Goal: Transaction & Acquisition: Book appointment/travel/reservation

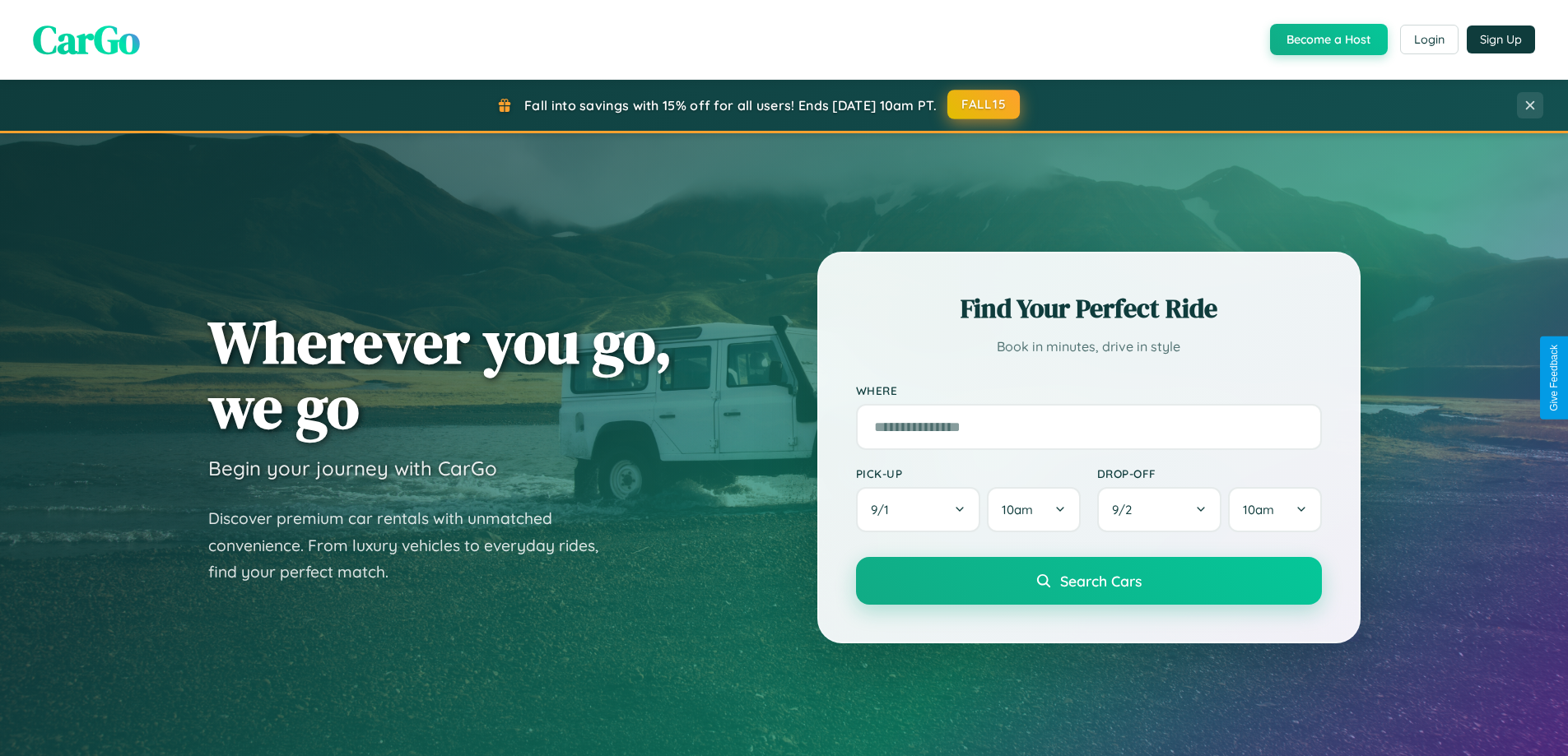
click at [984, 104] on button "FALL15" at bounding box center [983, 104] width 72 height 29
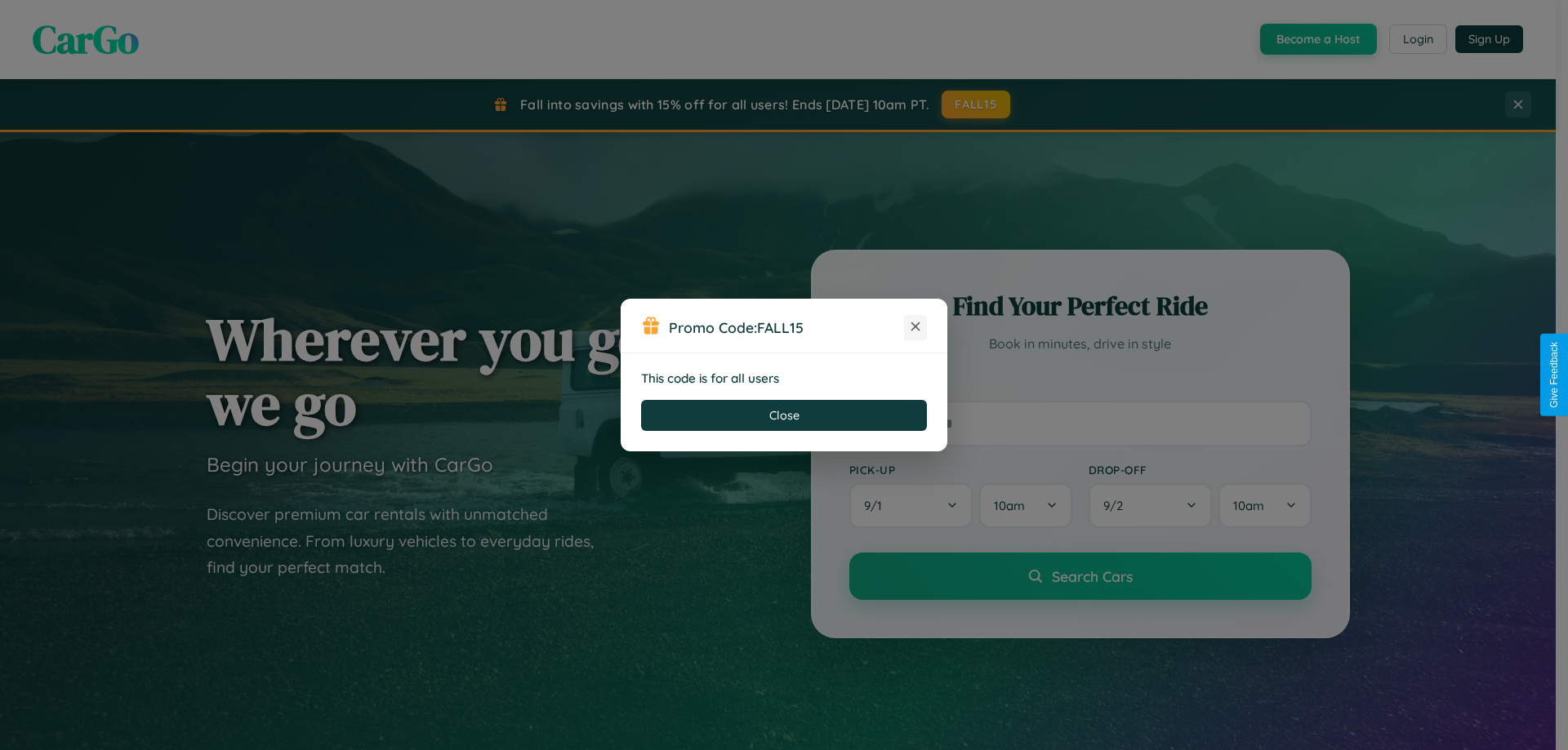
click at [915, 328] on icon at bounding box center [915, 326] width 16 height 16
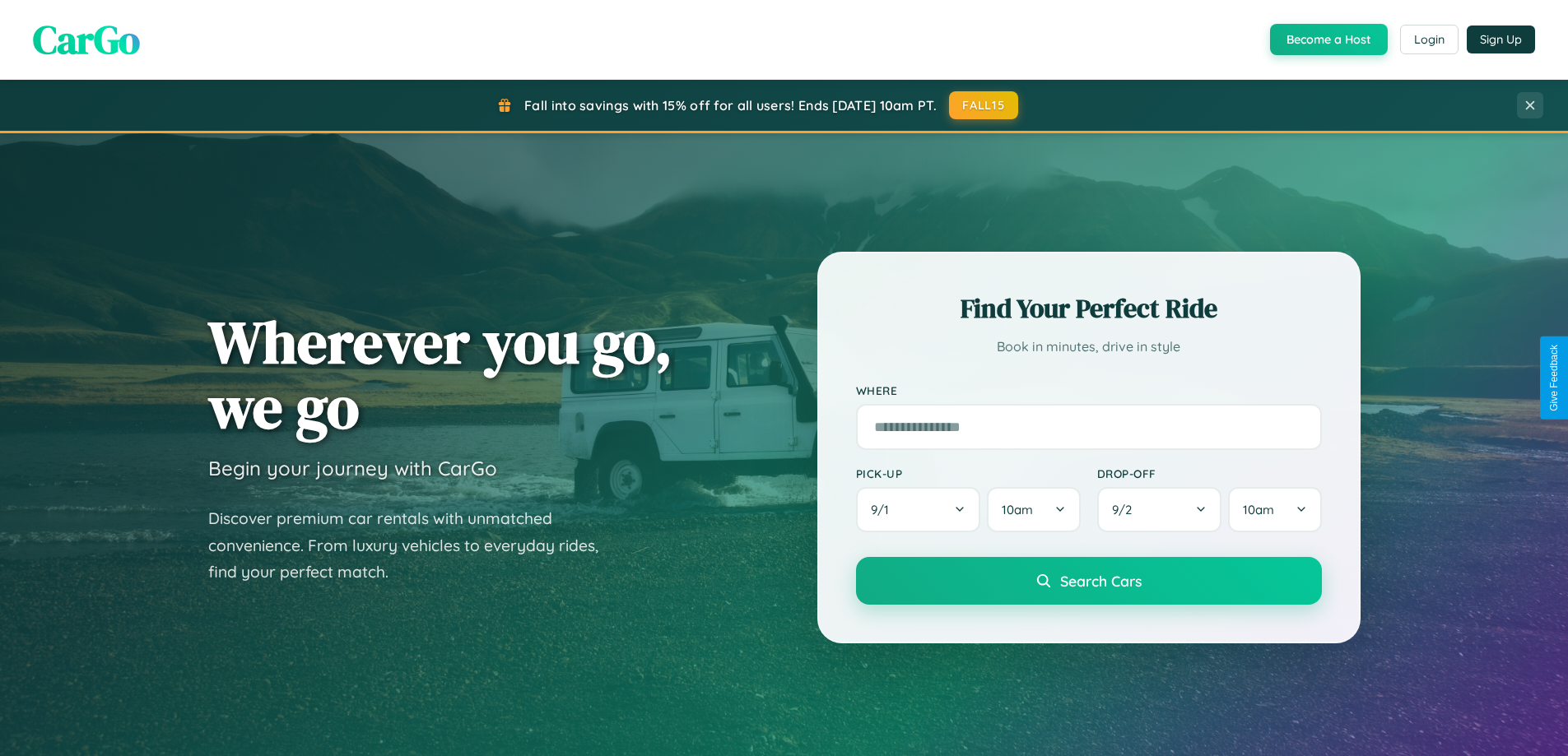
scroll to position [3166, 0]
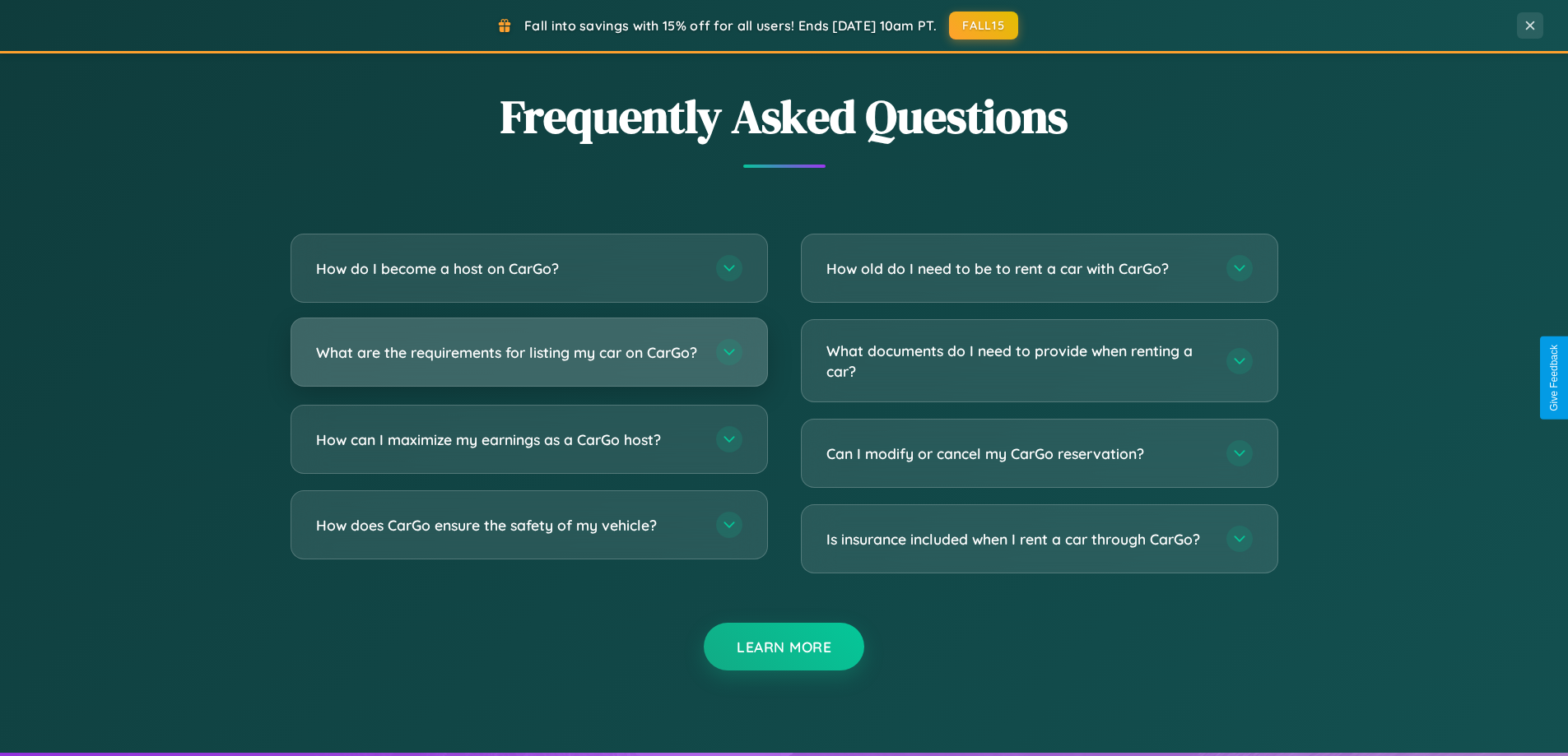
click at [529, 359] on h3 "What are the requirements for listing my car on CarGo?" at bounding box center [507, 352] width 383 height 21
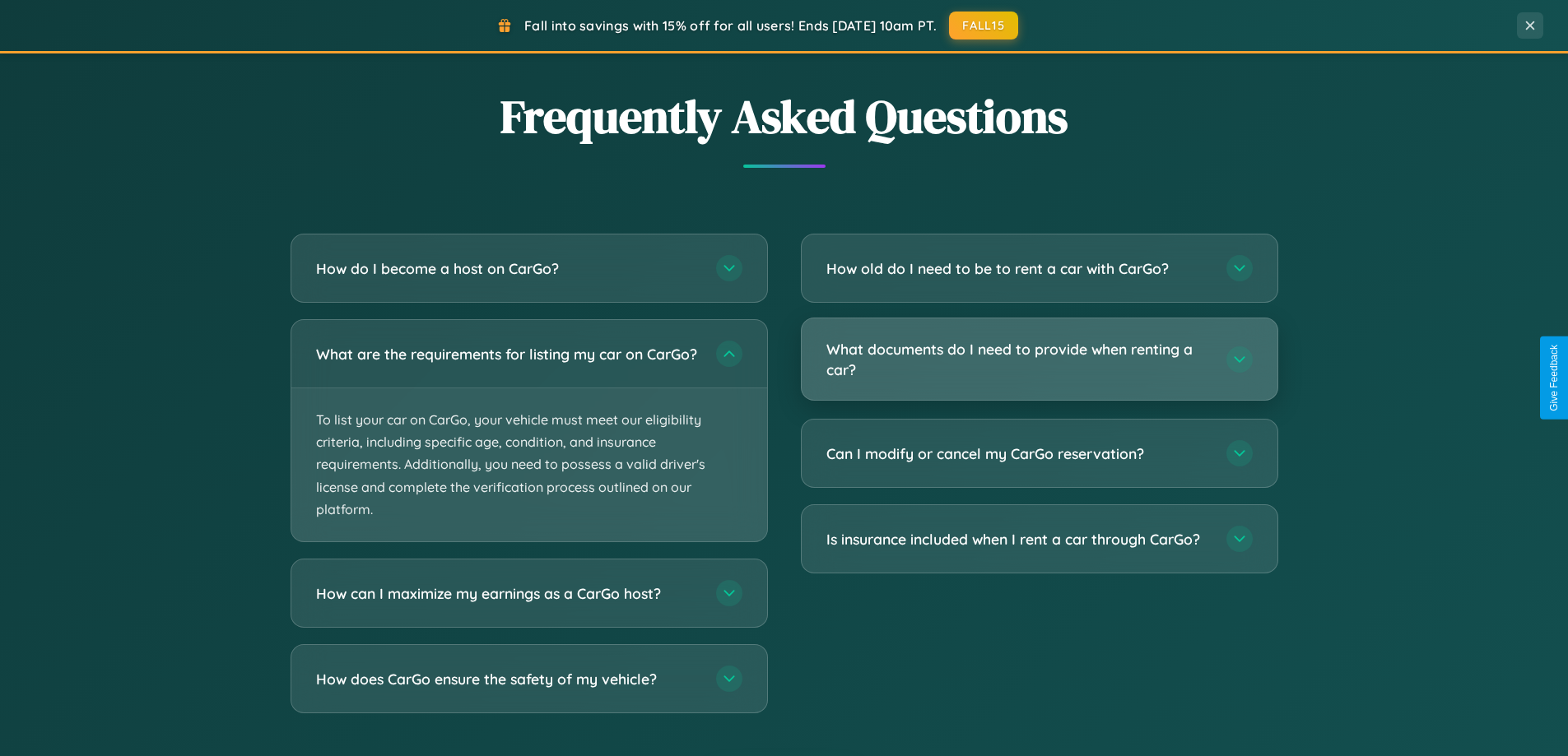
click at [1038, 360] on h3 "What documents do I need to provide when renting a car?" at bounding box center [1017, 359] width 383 height 40
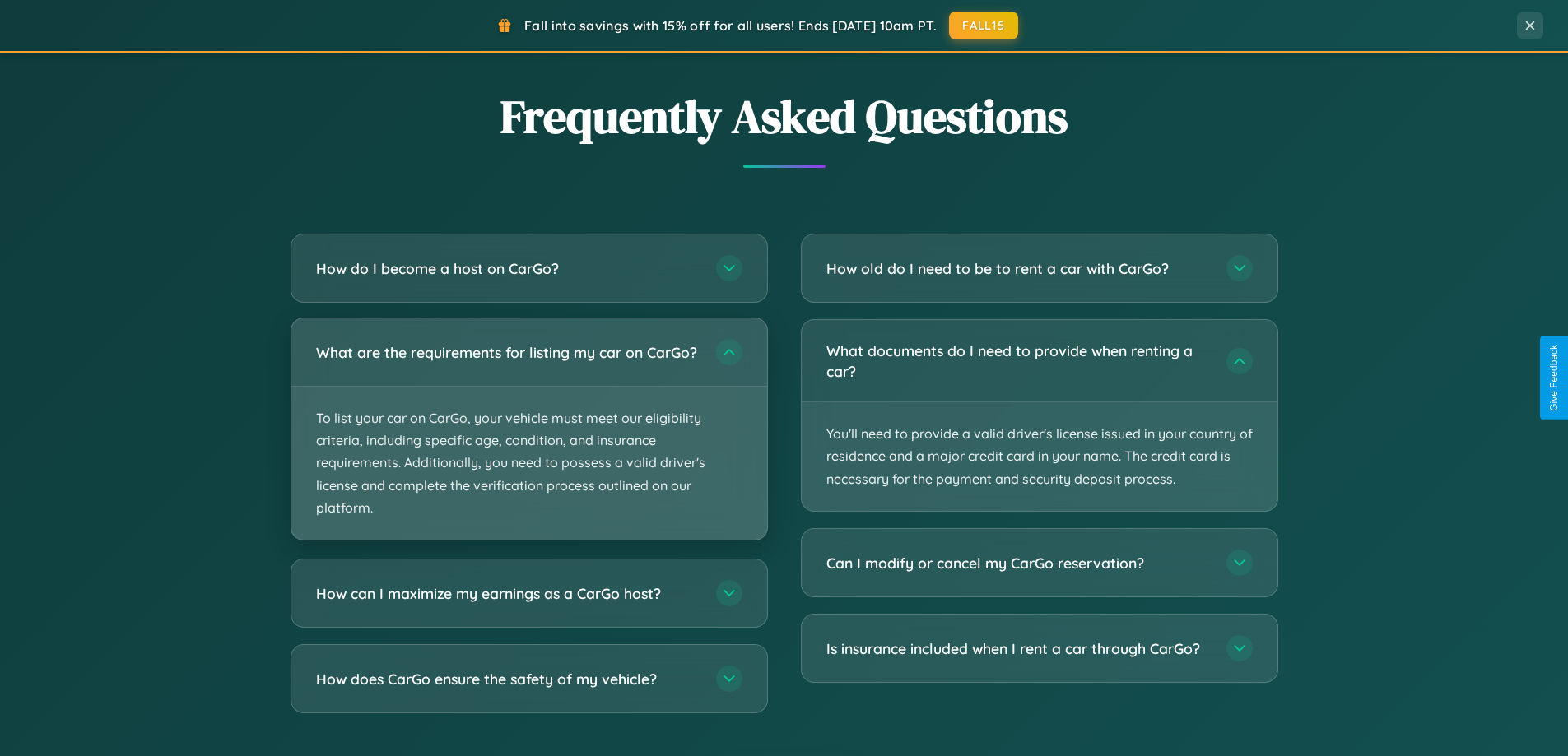
click at [529, 437] on p "To list your car on CarGo, your vehicle must meet our eligibility criteria, inc…" at bounding box center [529, 462] width 476 height 153
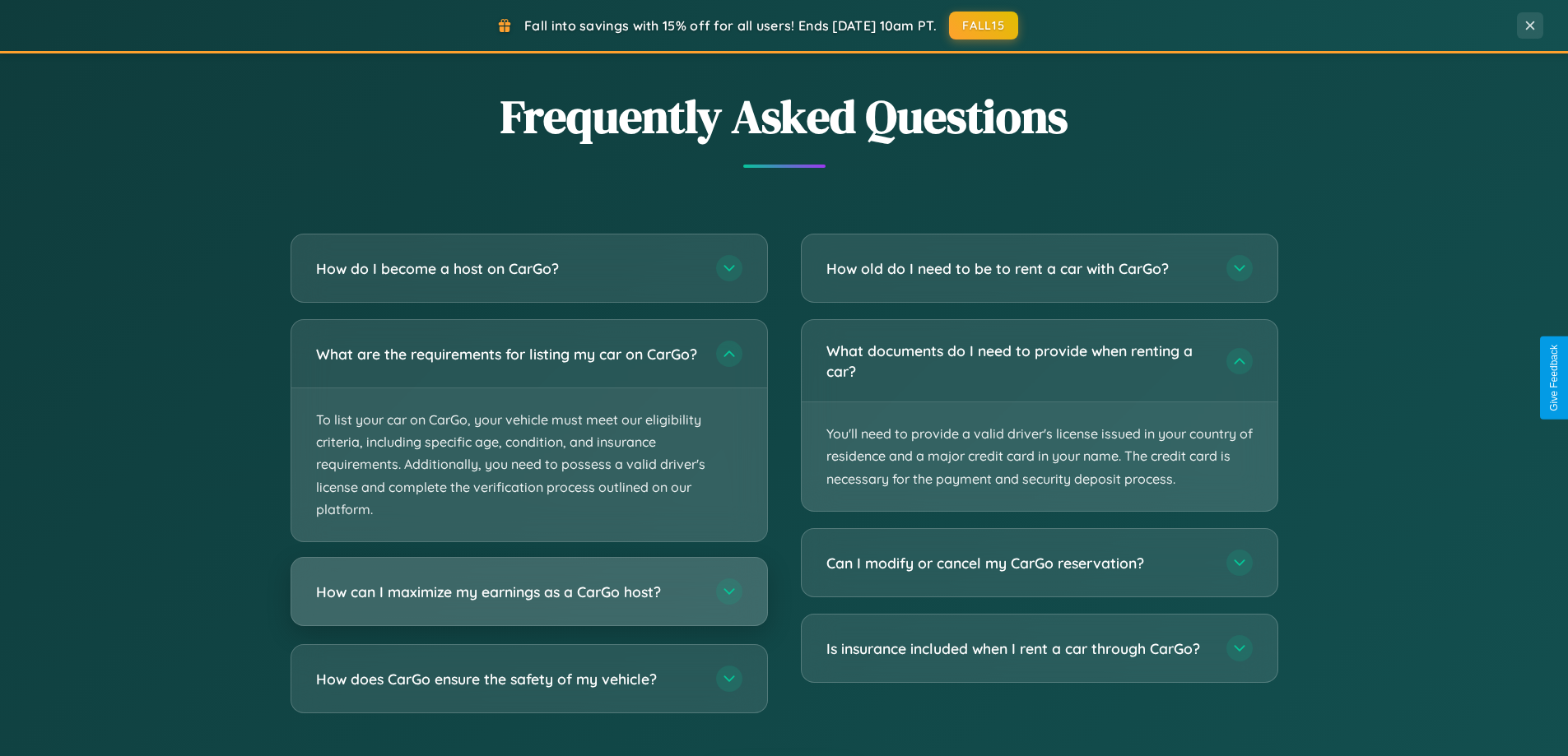
click at [529, 602] on h3 "How can I maximize my earnings as a CarGo host?" at bounding box center [507, 592] width 383 height 21
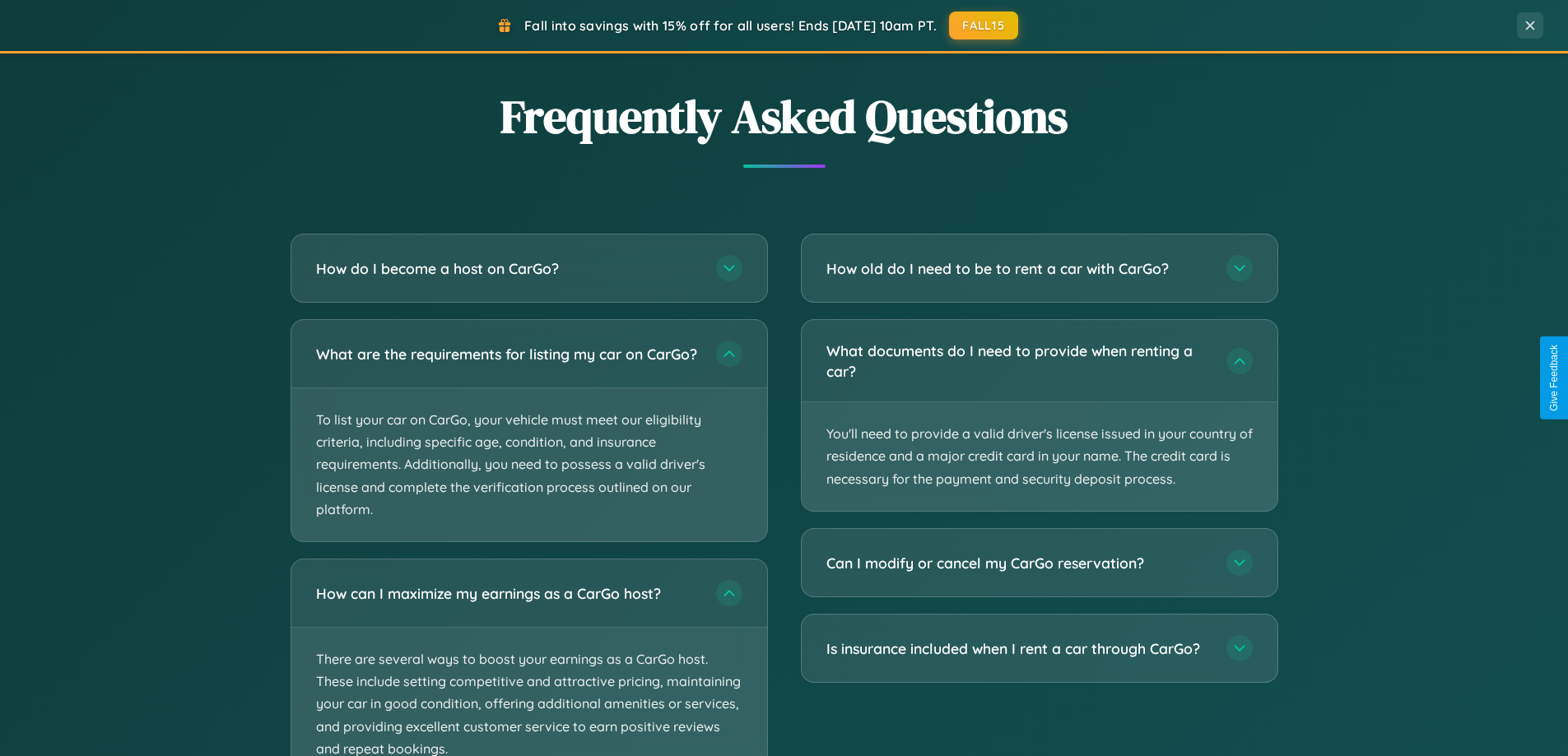
scroll to position [3291, 0]
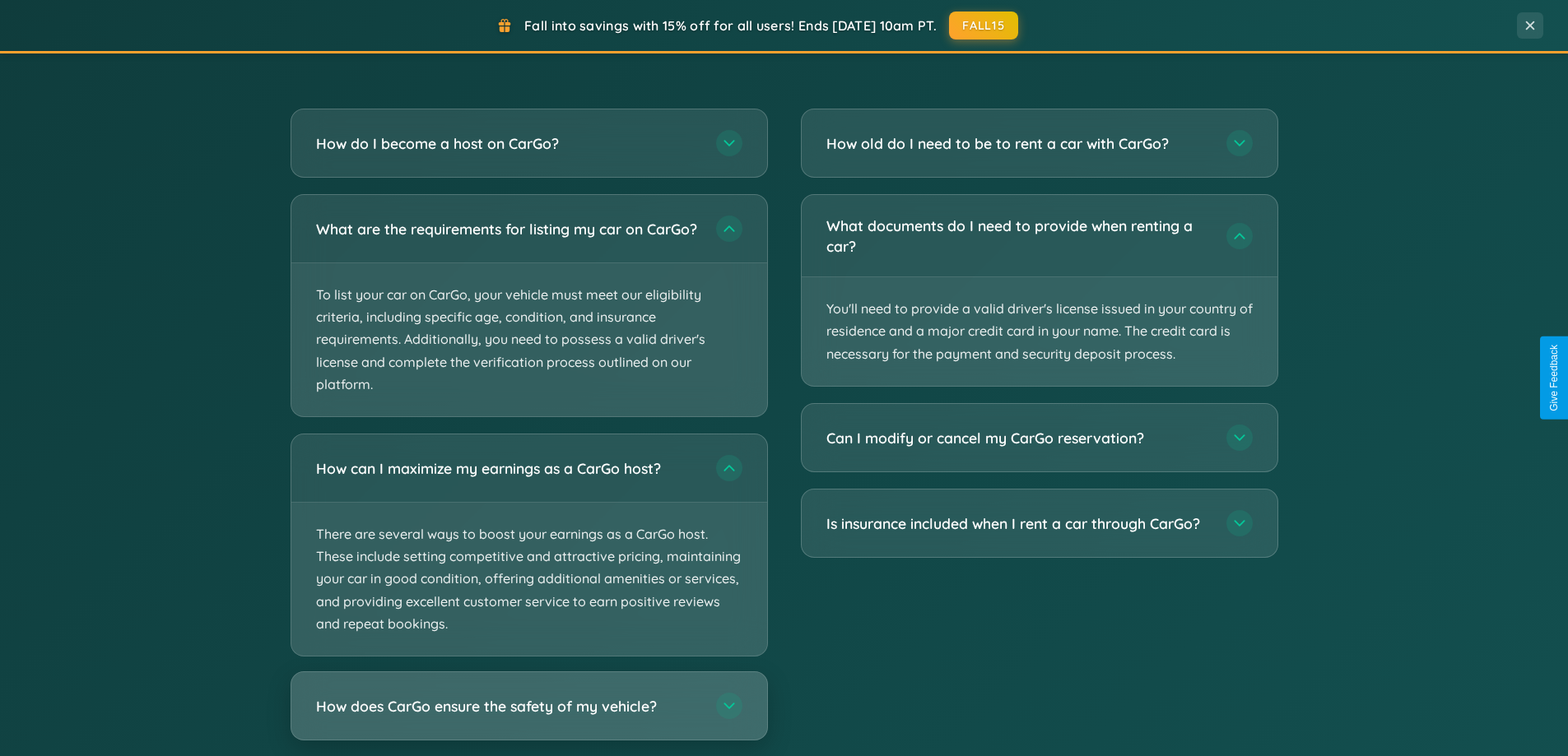
click at [529, 717] on h3 "How does CarGo ensure the safety of my vehicle?" at bounding box center [507, 706] width 383 height 21
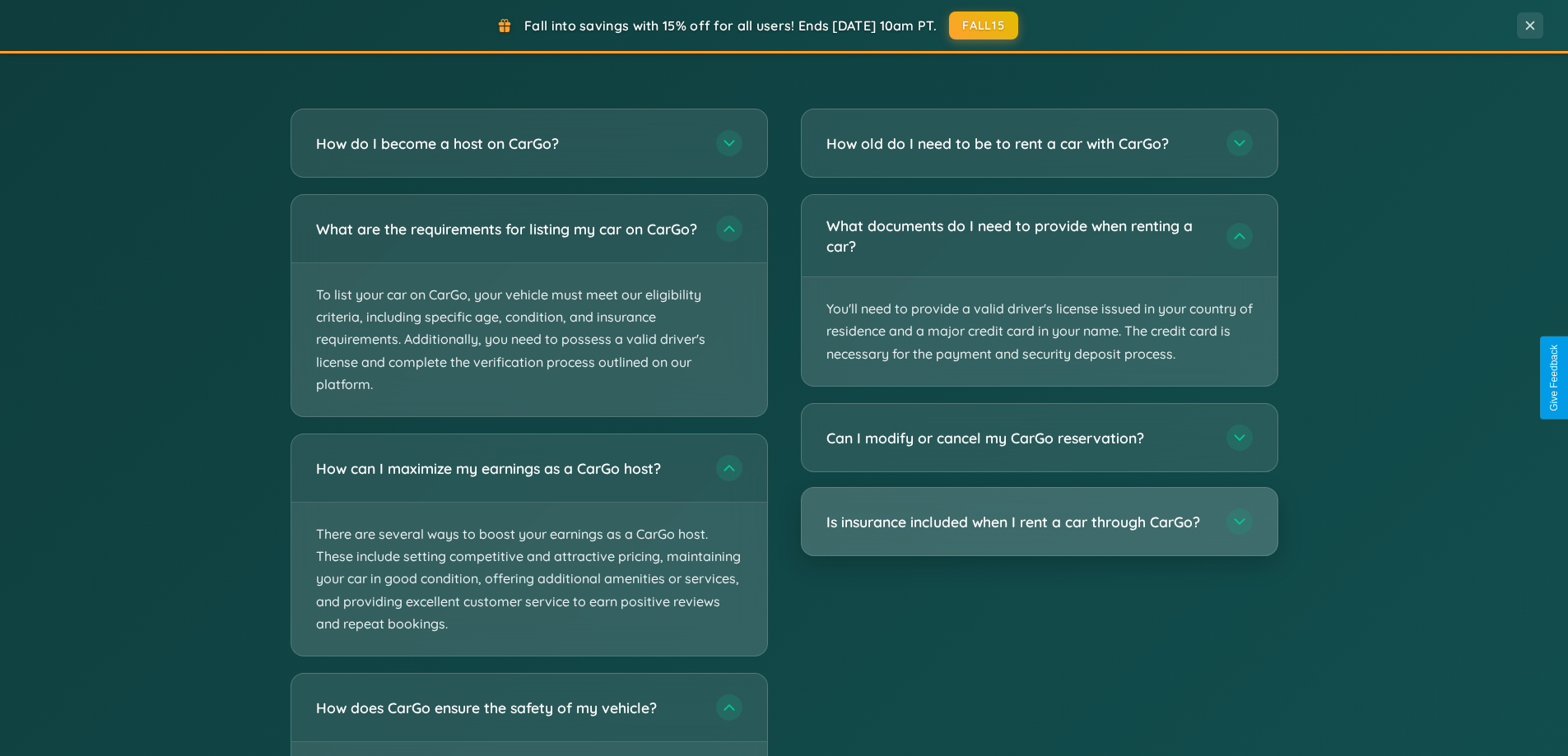
click at [1038, 520] on h3 "Is insurance included when I rent a car through CarGo?" at bounding box center [1017, 521] width 383 height 21
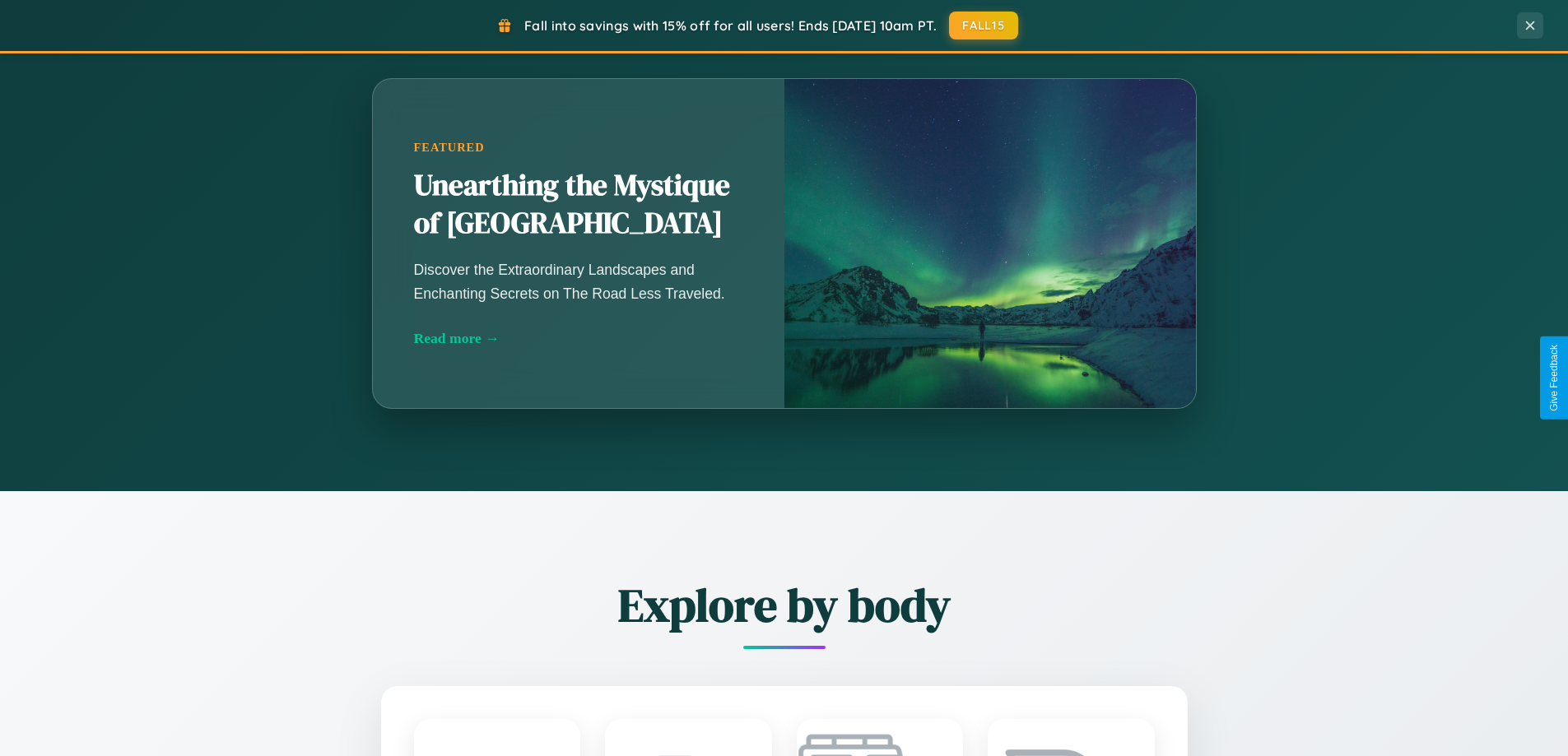
scroll to position [709, 0]
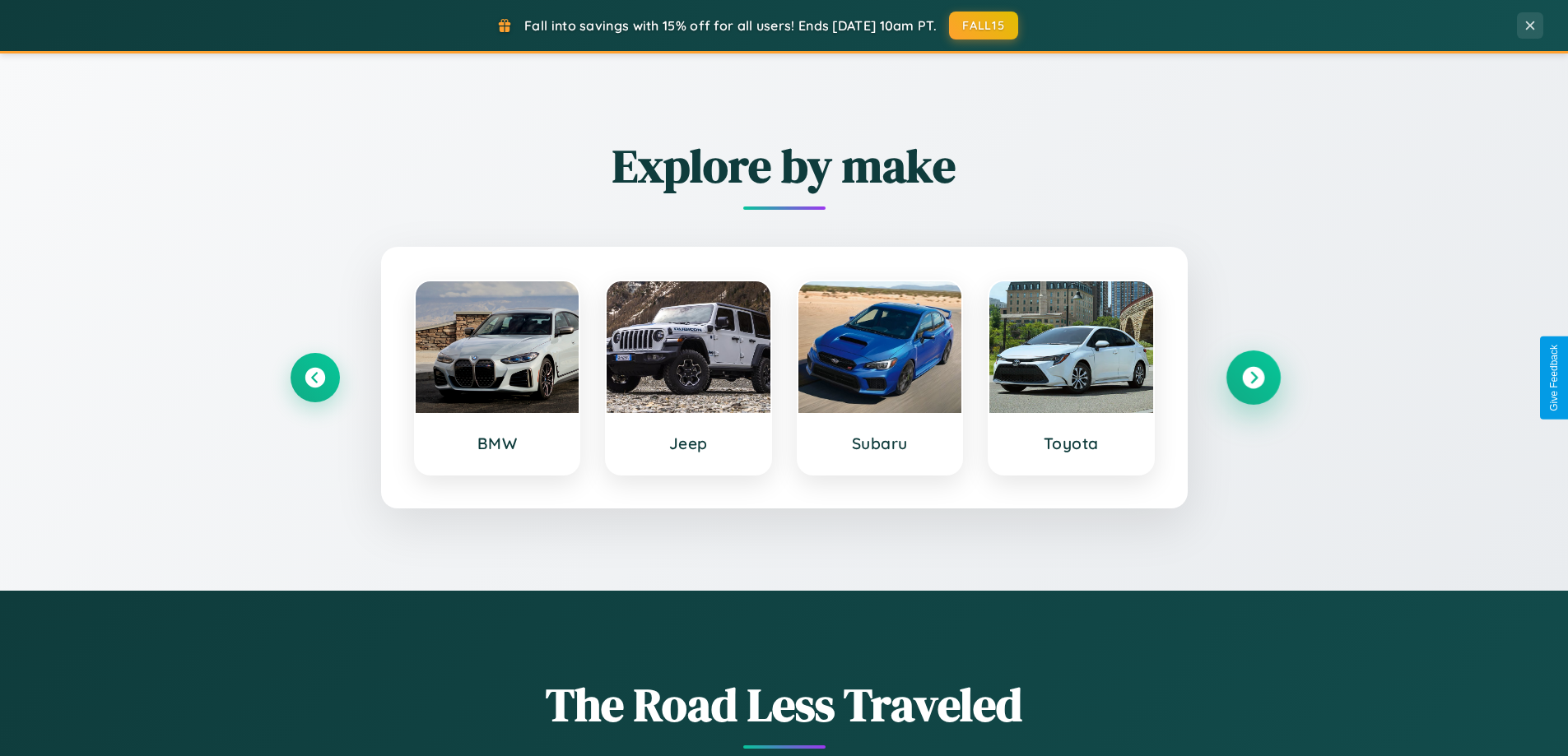
click at [1253, 378] on icon at bounding box center [1253, 378] width 22 height 22
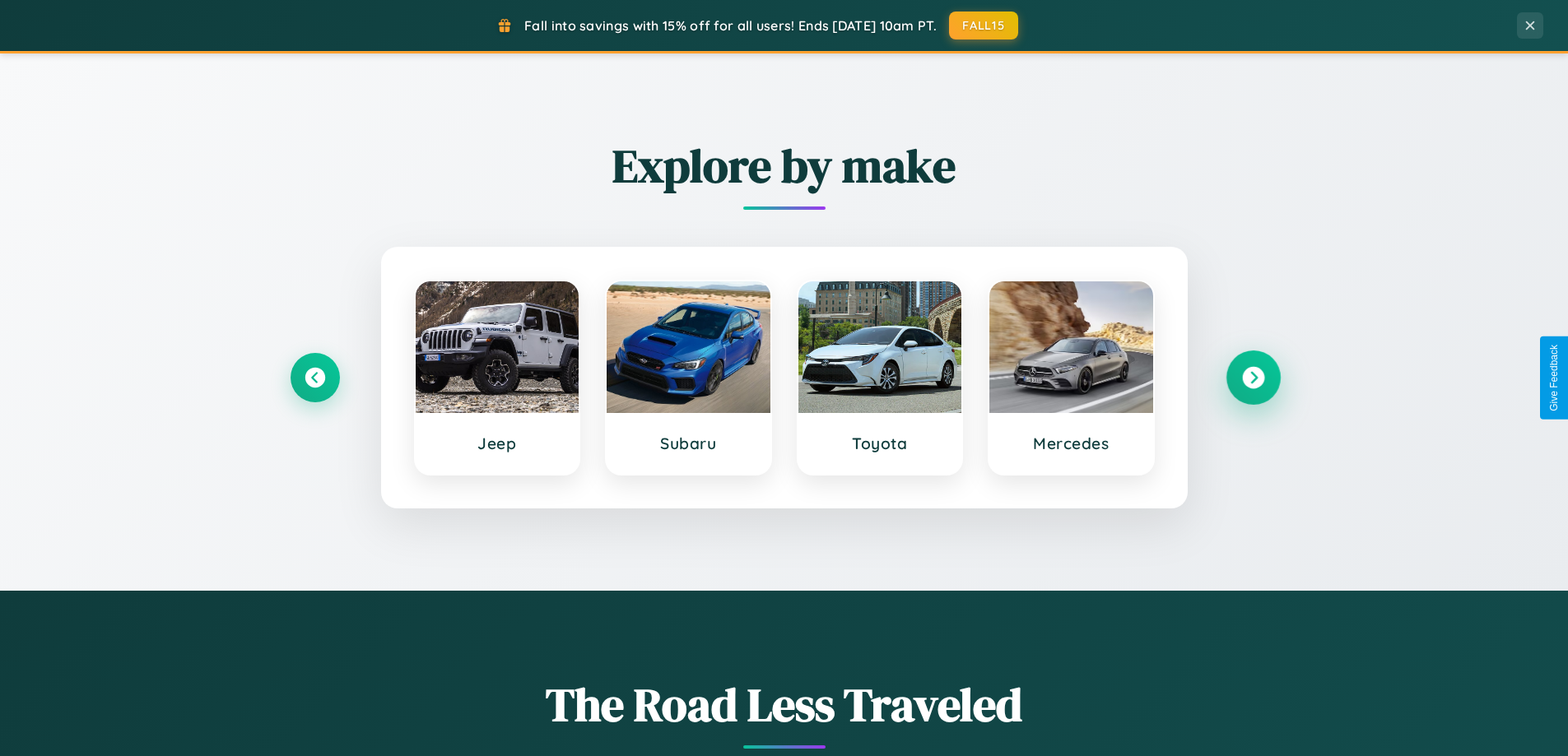
click at [1253, 378] on icon at bounding box center [1253, 378] width 22 height 22
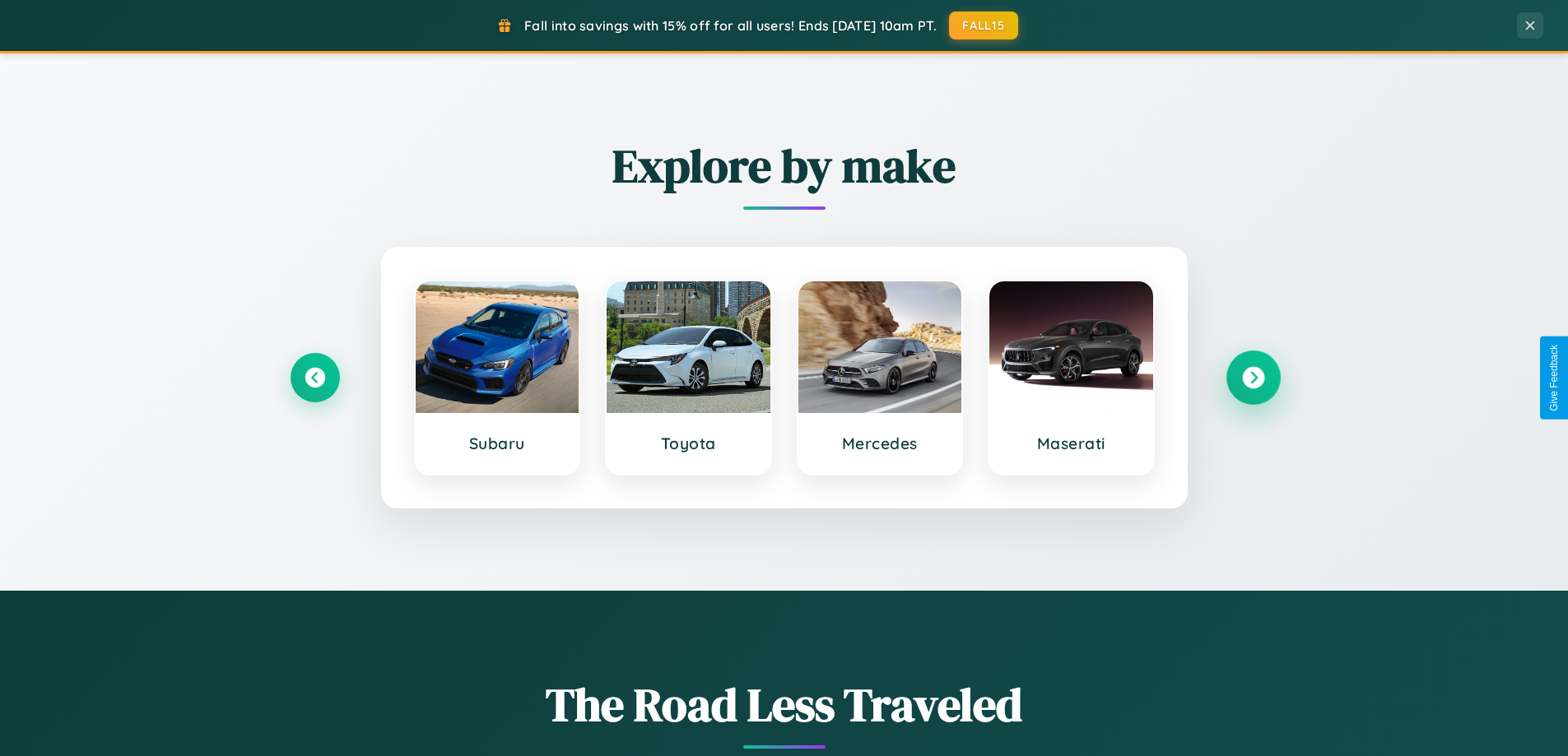
click at [1253, 378] on icon at bounding box center [1253, 378] width 22 height 22
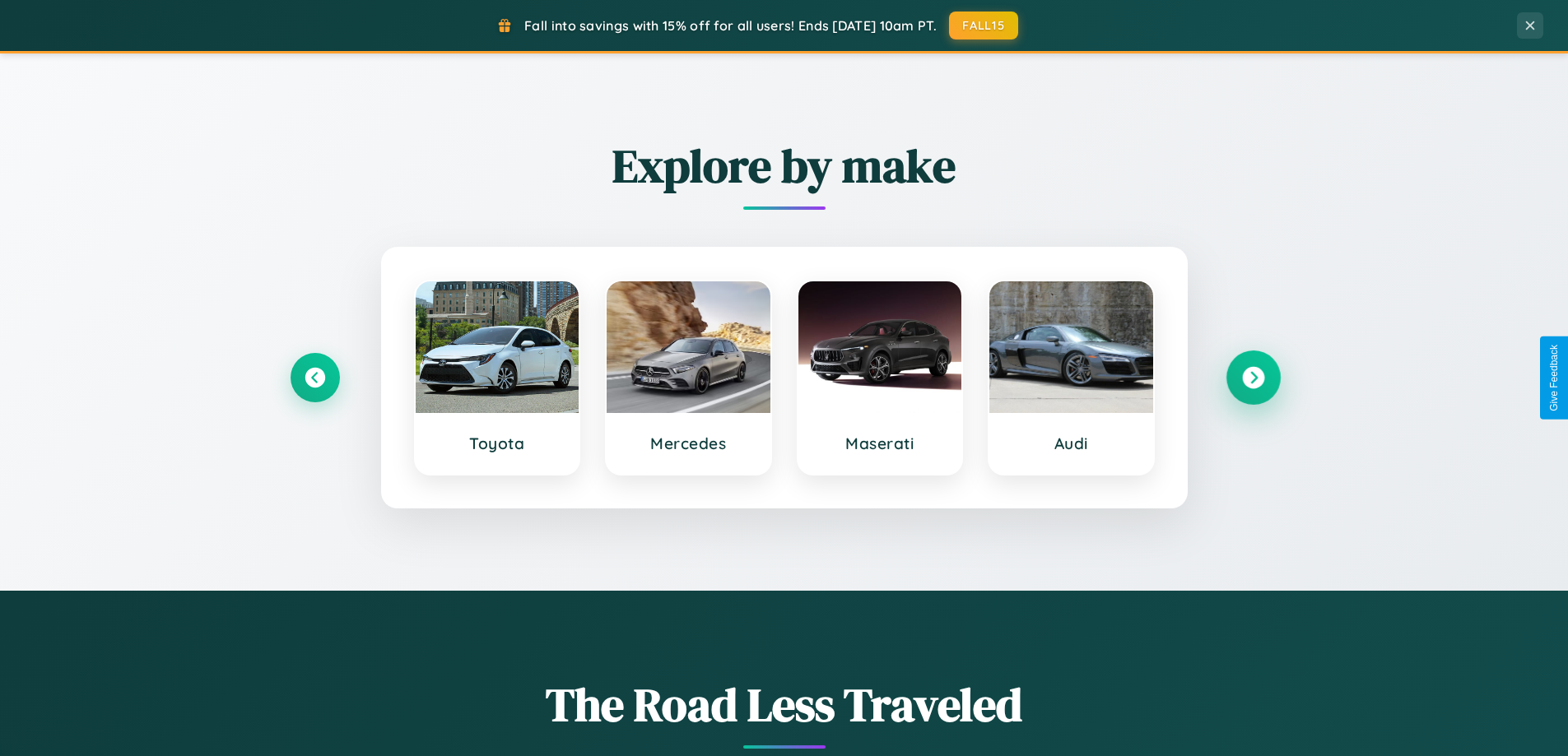
click at [1253, 378] on icon at bounding box center [1253, 378] width 22 height 22
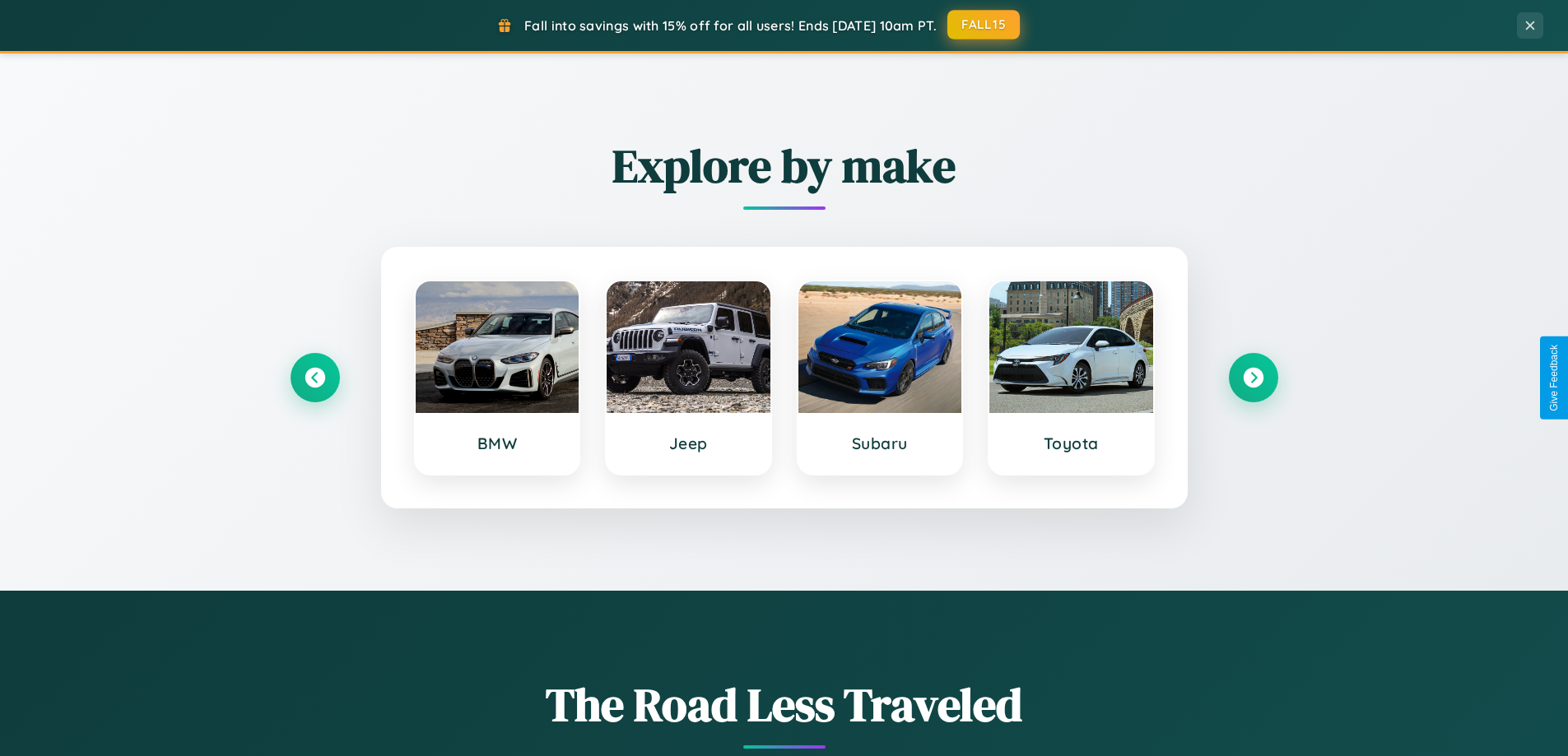
click at [984, 25] on button "FALL15" at bounding box center [983, 24] width 72 height 29
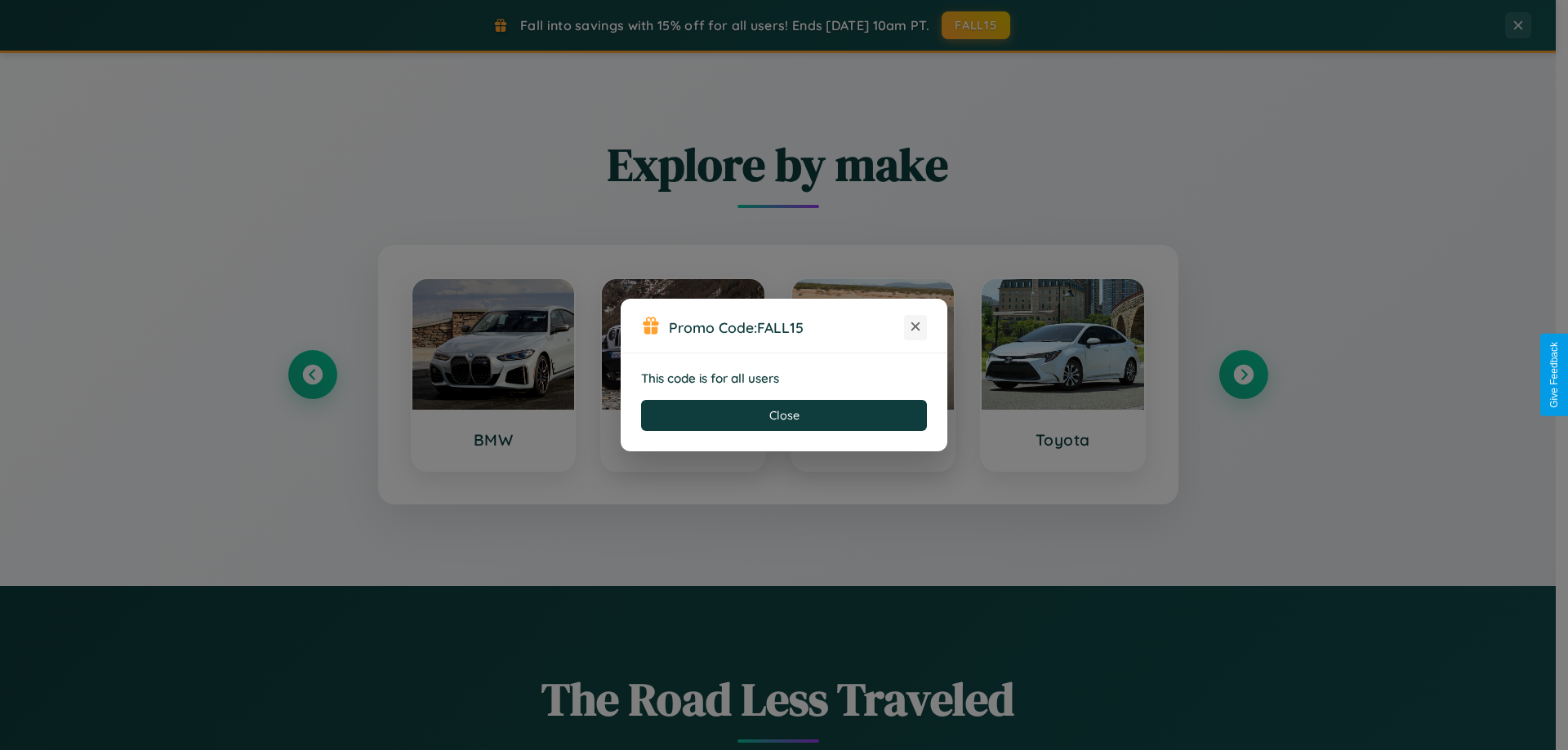
click at [915, 328] on icon at bounding box center [915, 326] width 16 height 16
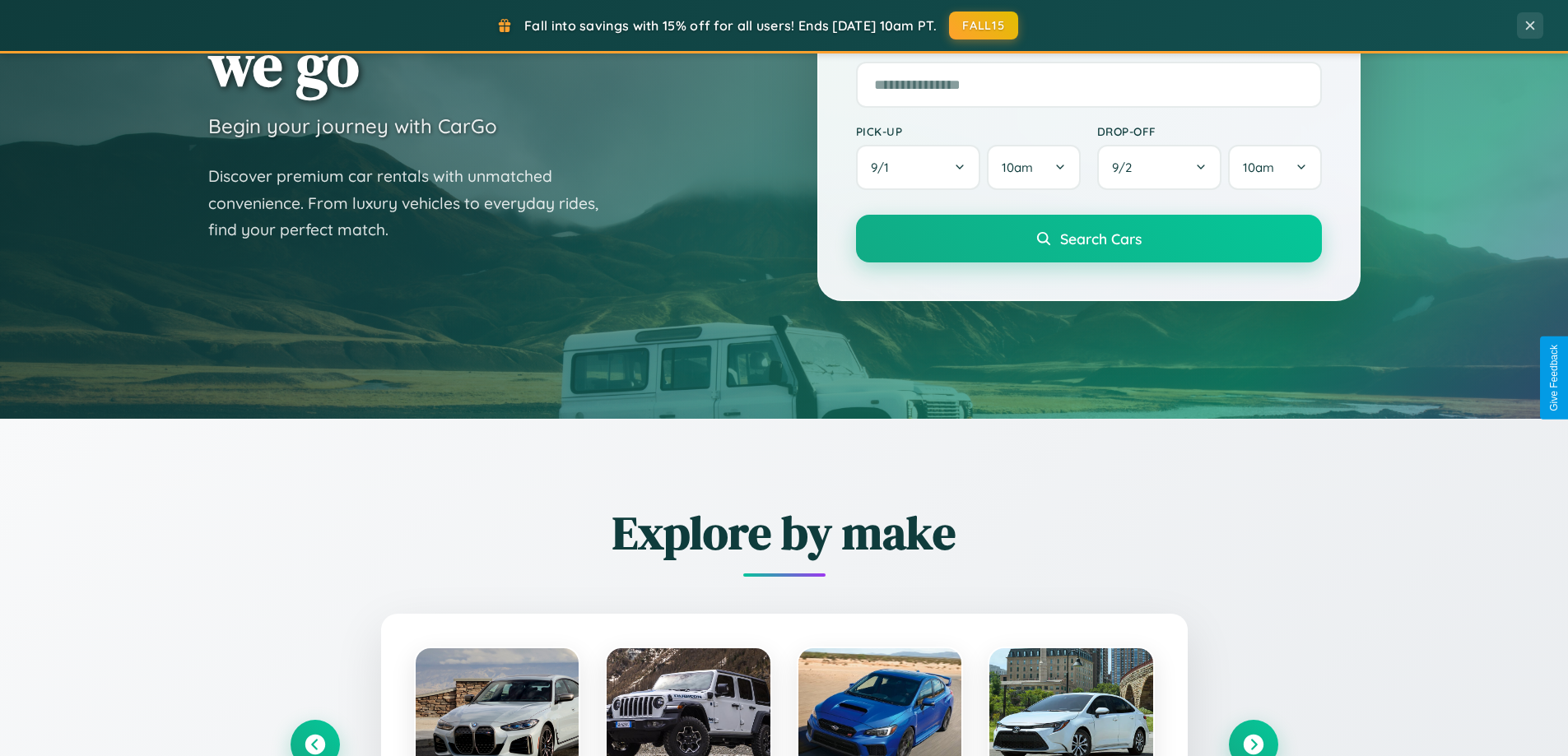
scroll to position [48, 0]
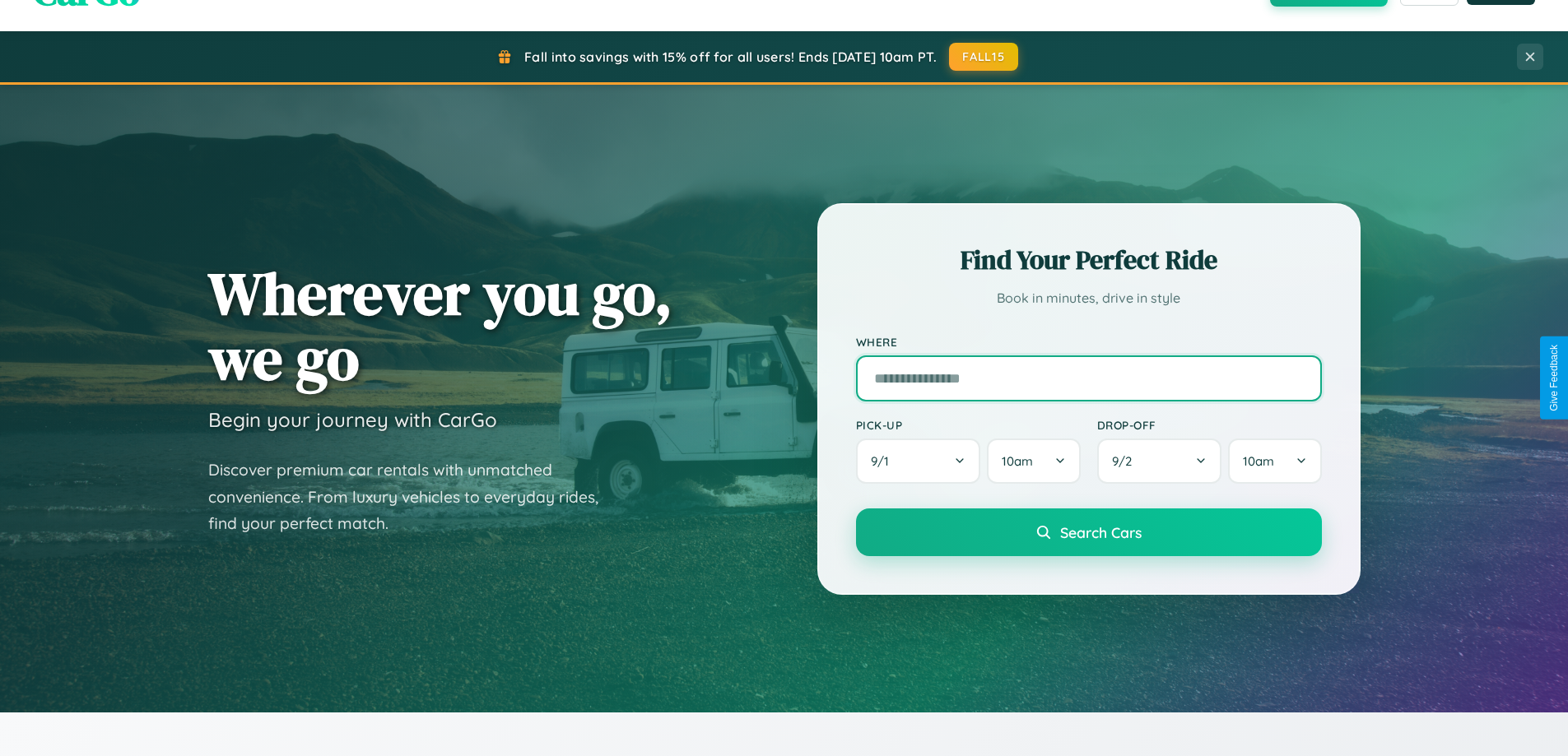
click at [1088, 378] on input "text" at bounding box center [1089, 378] width 466 height 46
type input "******"
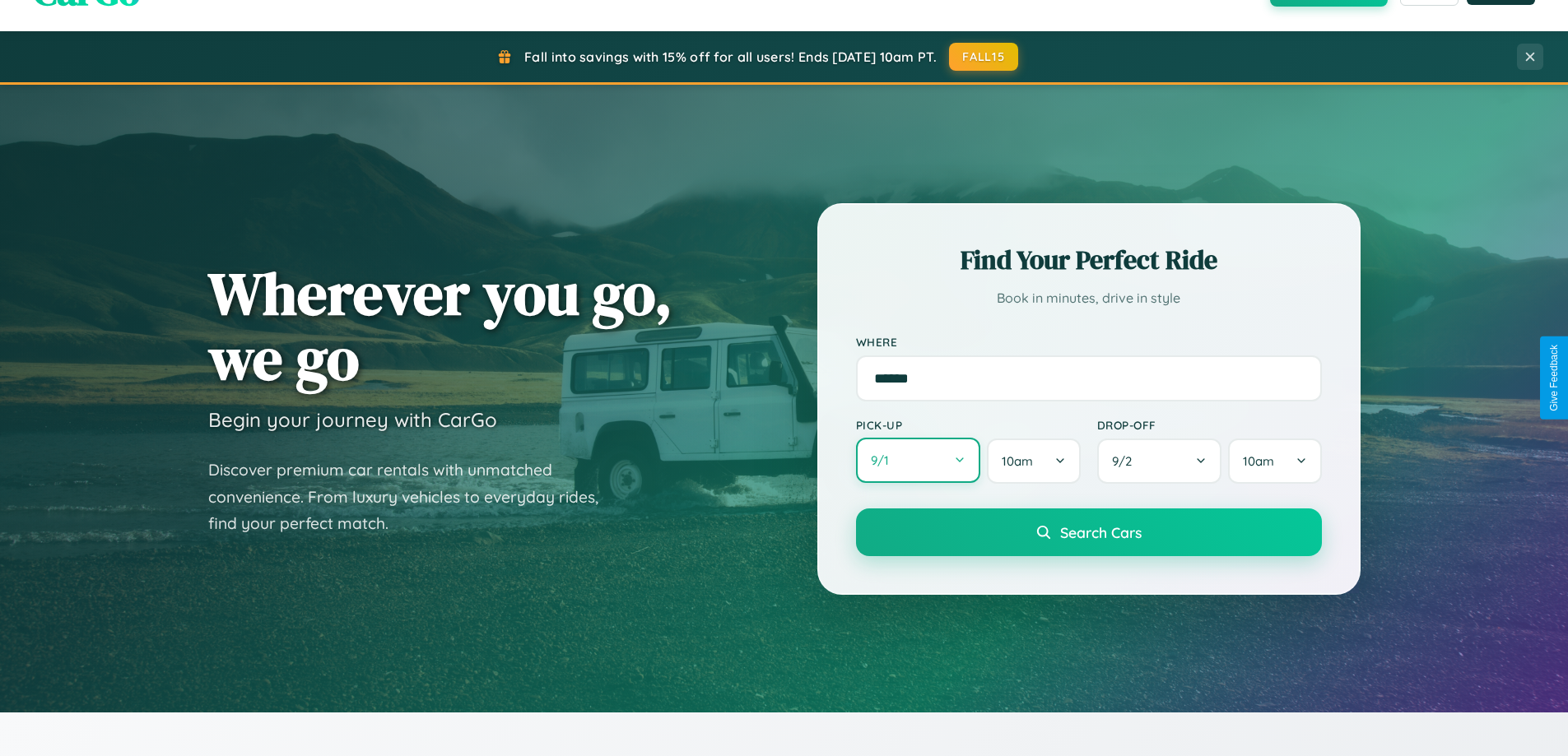
click at [918, 461] on button "9 / 1" at bounding box center [919, 460] width 125 height 46
select select "*"
select select "****"
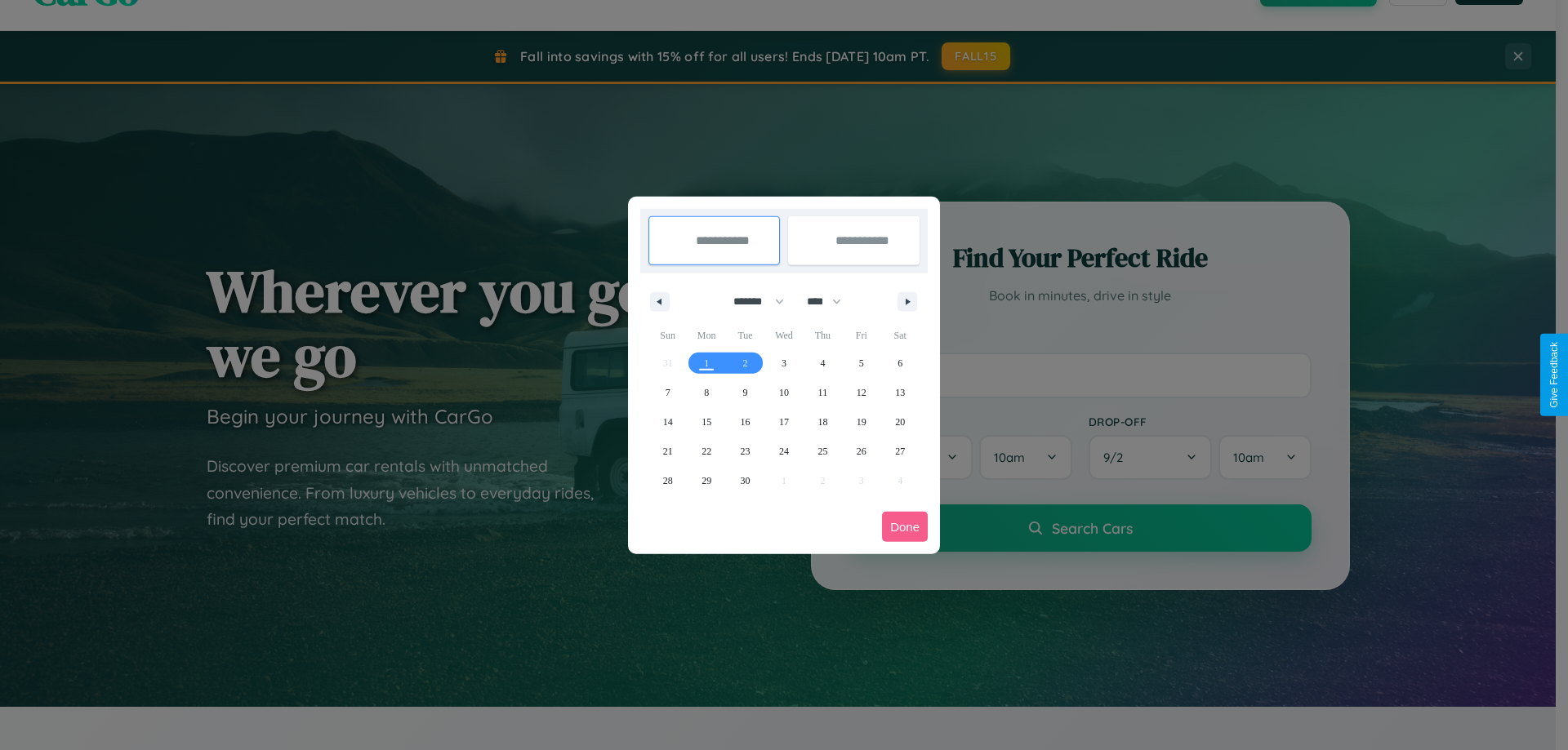
drag, startPoint x: 751, startPoint y: 301, endPoint x: 784, endPoint y: 328, distance: 42.6
click at [751, 301] on select "******* ******** ***** ***** *** **** **** ****** ********* ******* ******** **…" at bounding box center [756, 301] width 69 height 27
select select "*"
drag, startPoint x: 831, startPoint y: 301, endPoint x: 784, endPoint y: 328, distance: 54.2
click at [831, 301] on select "**** **** **** **** **** **** **** **** **** **** **** **** **** **** **** ****…" at bounding box center [822, 301] width 49 height 27
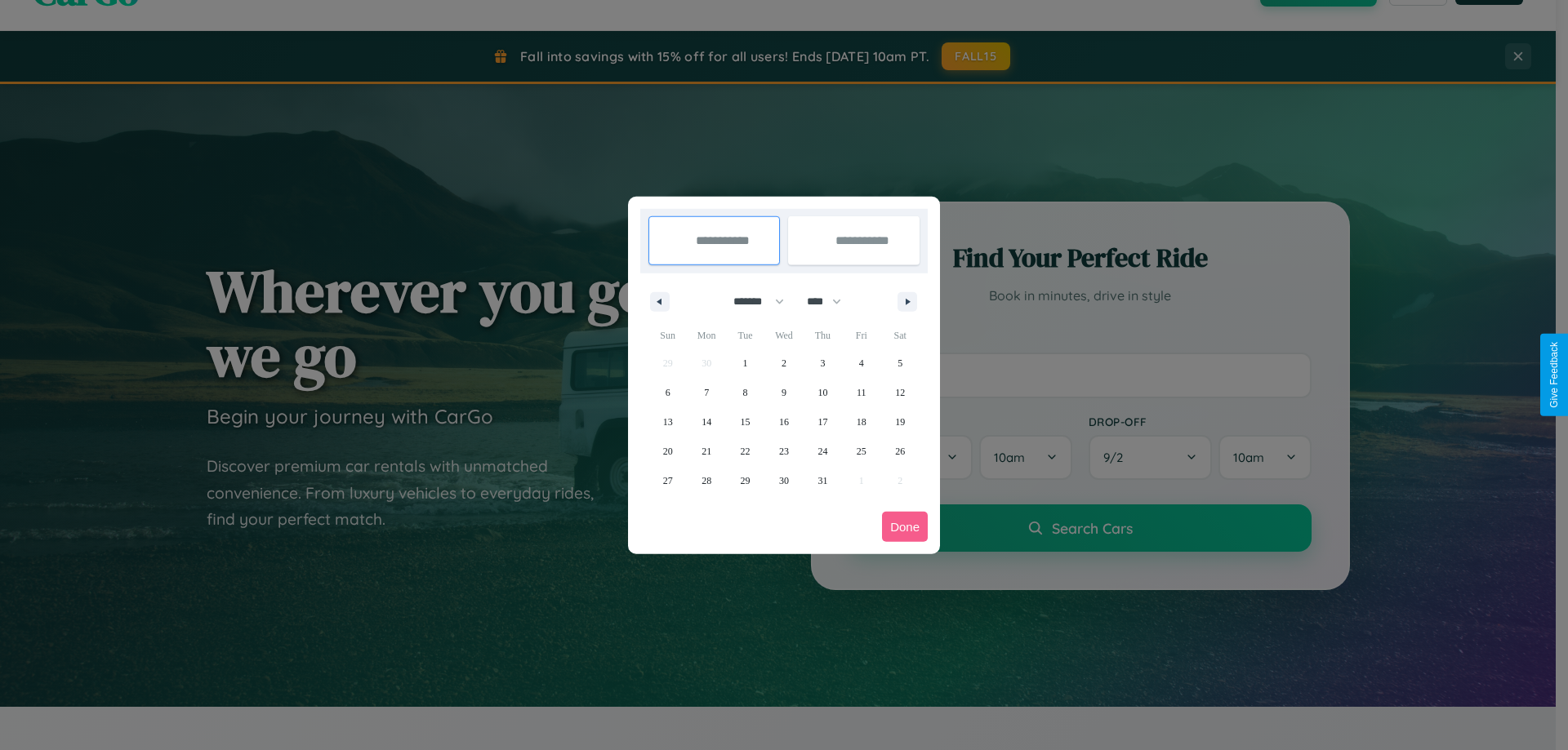
select select "****"
click at [706, 391] on span "6" at bounding box center [706, 392] width 5 height 29
type input "**********"
click at [667, 421] on span "12" at bounding box center [667, 421] width 10 height 29
type input "**********"
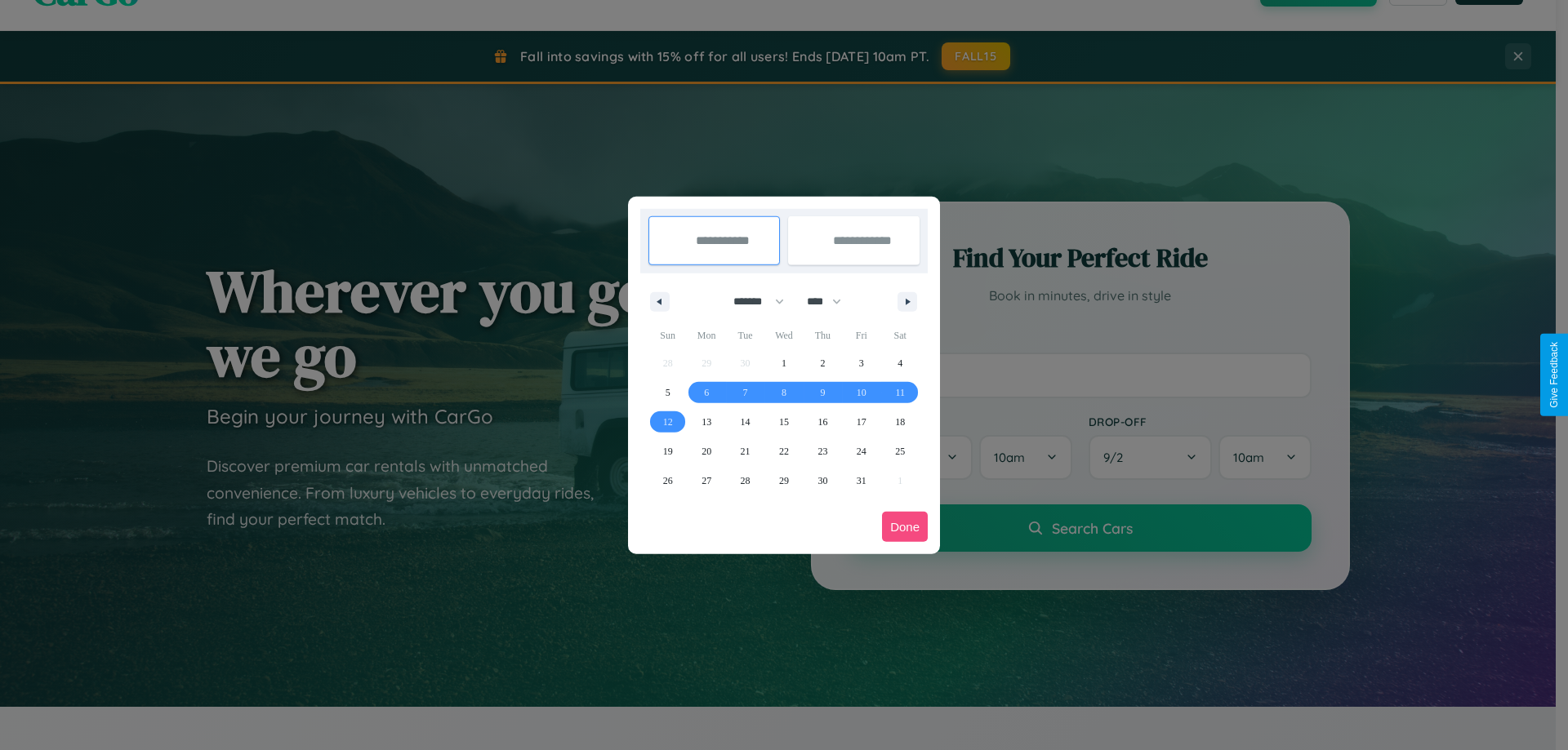
click at [904, 526] on button "Done" at bounding box center [904, 527] width 46 height 30
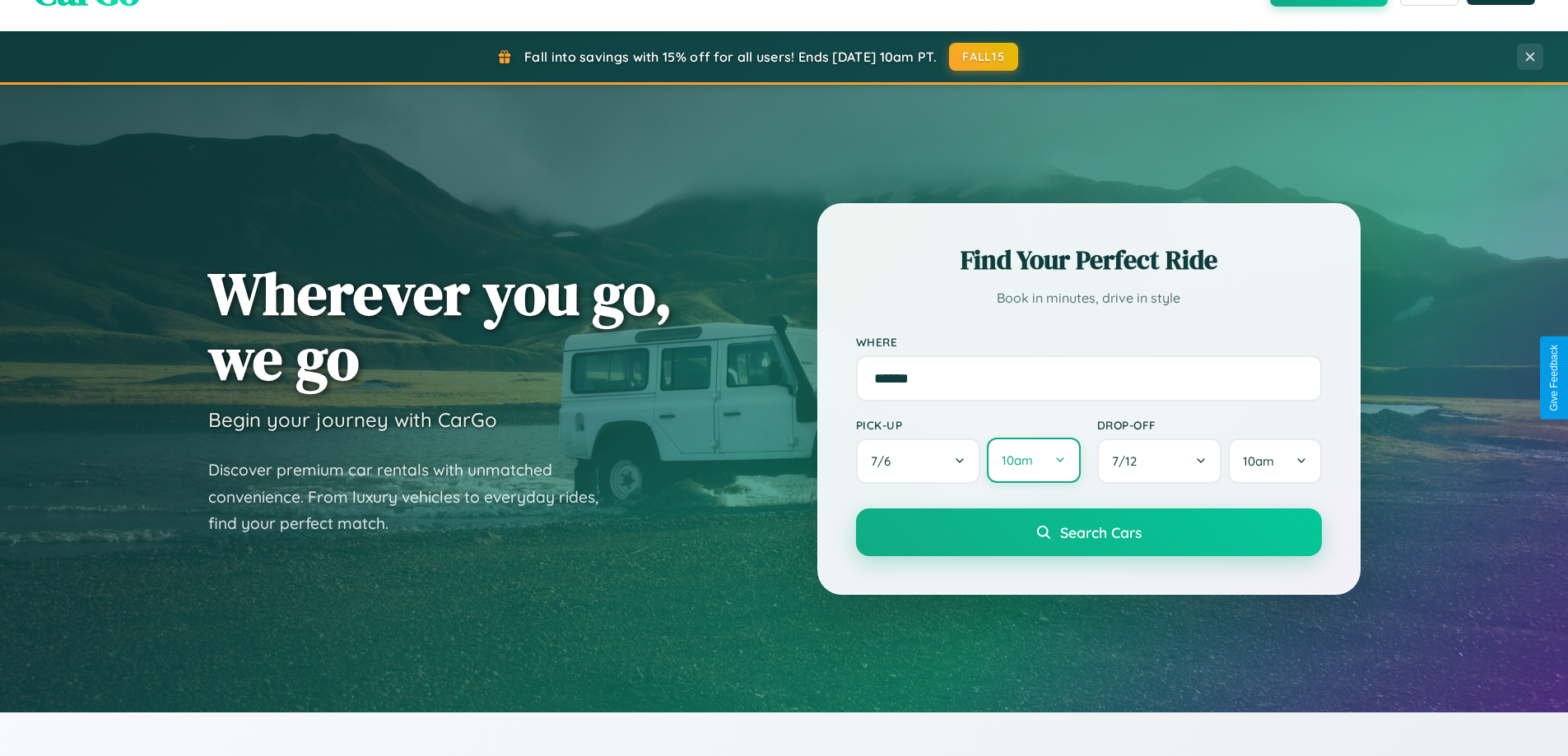
click at [1033, 461] on button "10am" at bounding box center [1033, 460] width 93 height 46
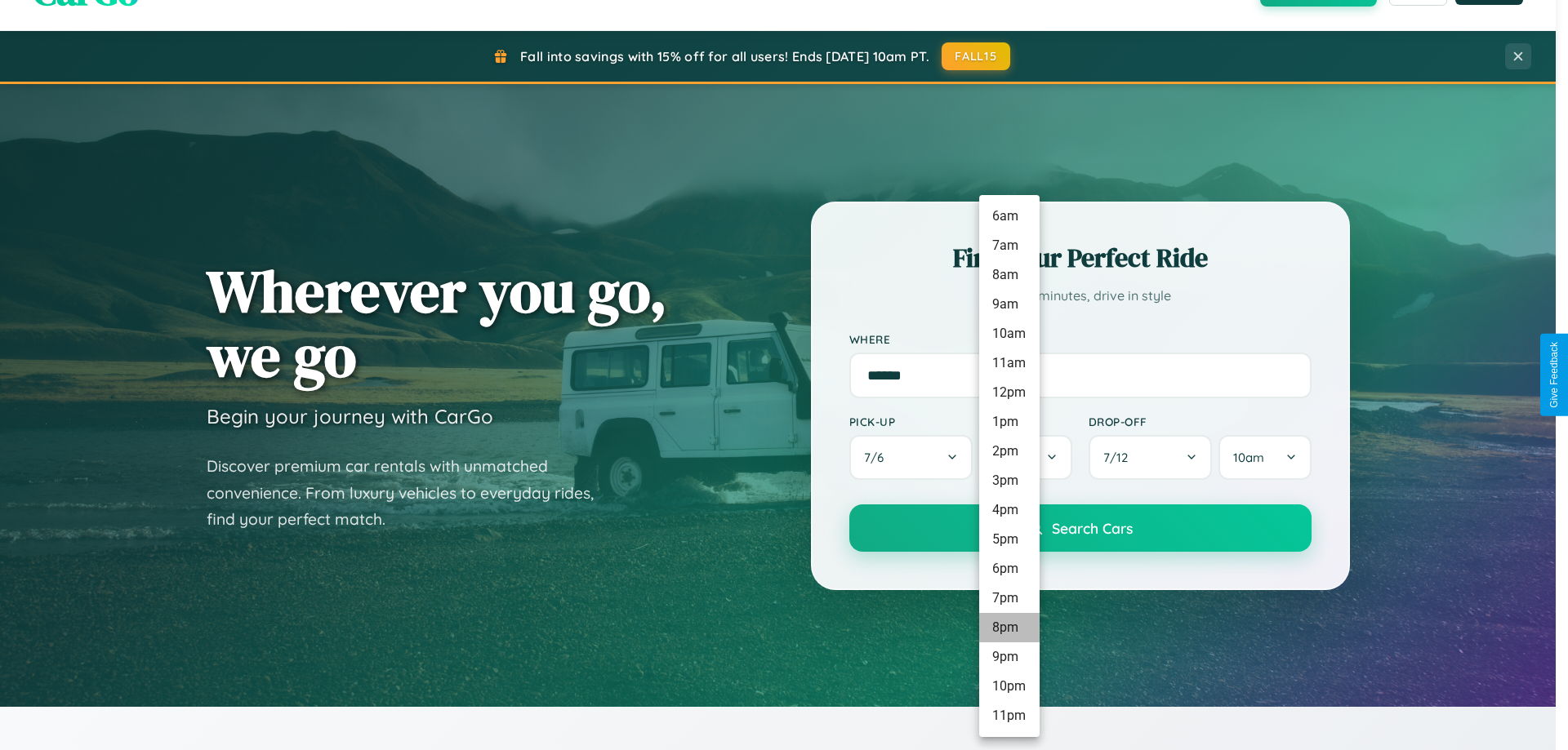
click at [1008, 628] on li "8pm" at bounding box center [1009, 627] width 60 height 29
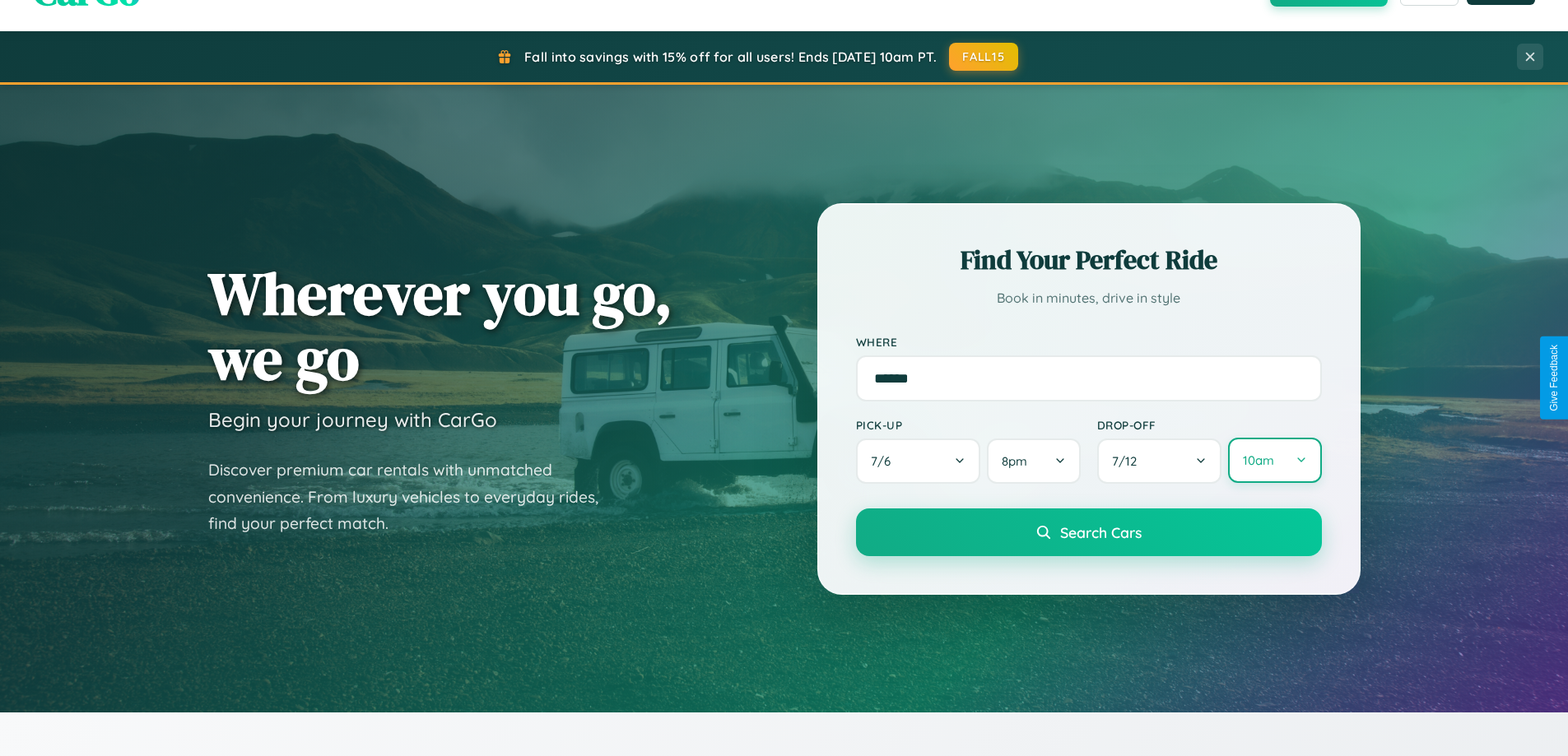
click at [1274, 461] on button "10am" at bounding box center [1274, 460] width 93 height 46
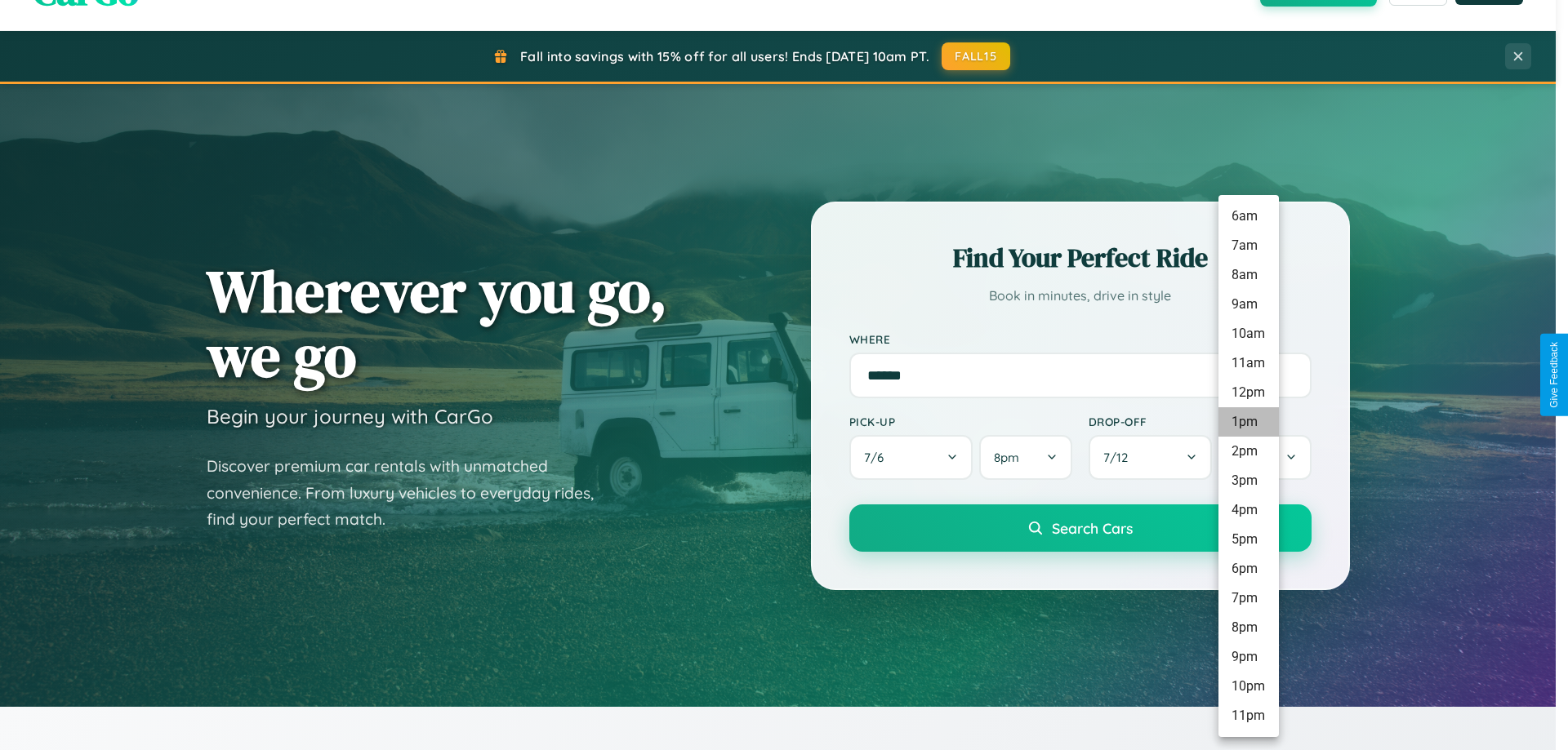
click at [1247, 421] on li "1pm" at bounding box center [1248, 421] width 60 height 29
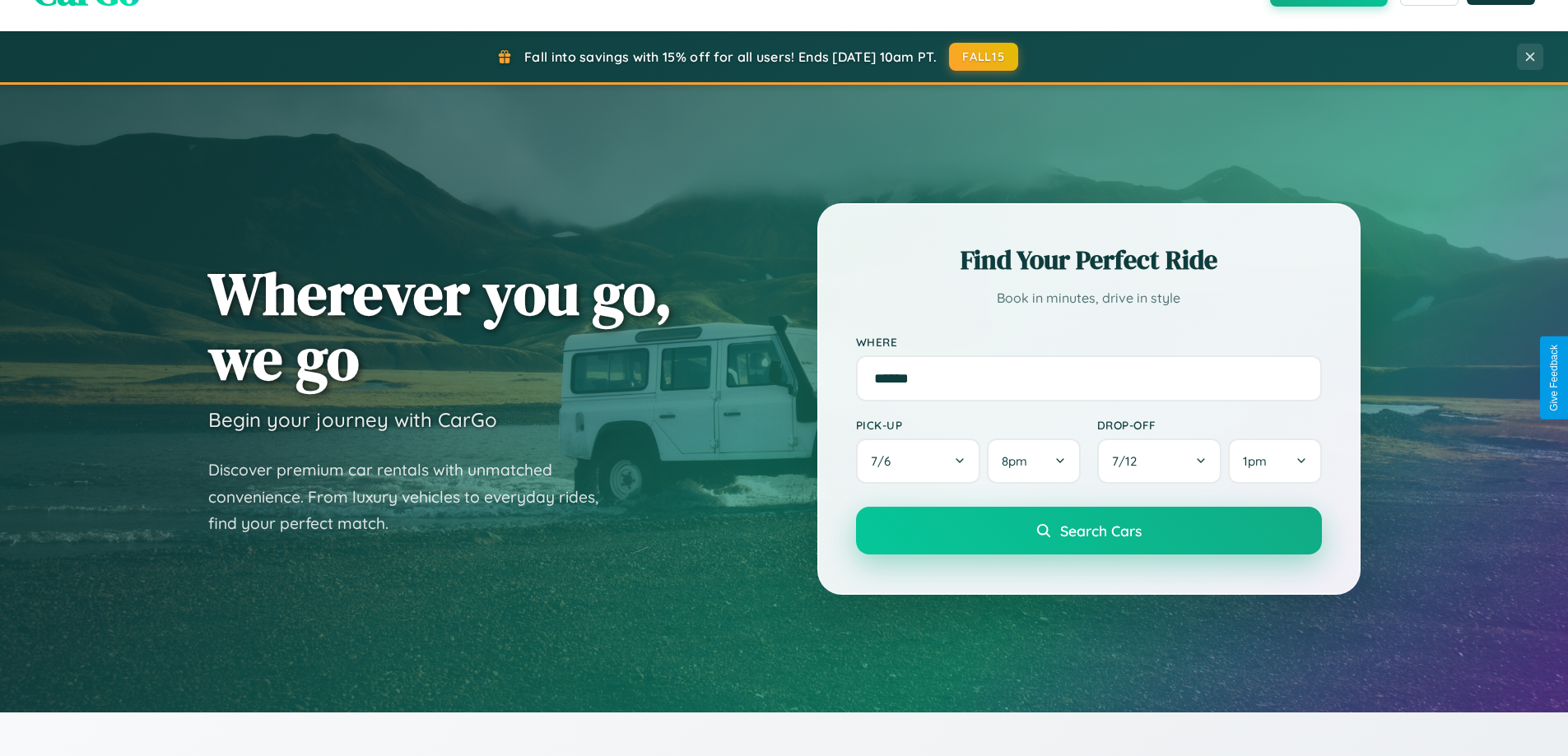
click at [1088, 531] on span "Search Cars" at bounding box center [1100, 530] width 81 height 18
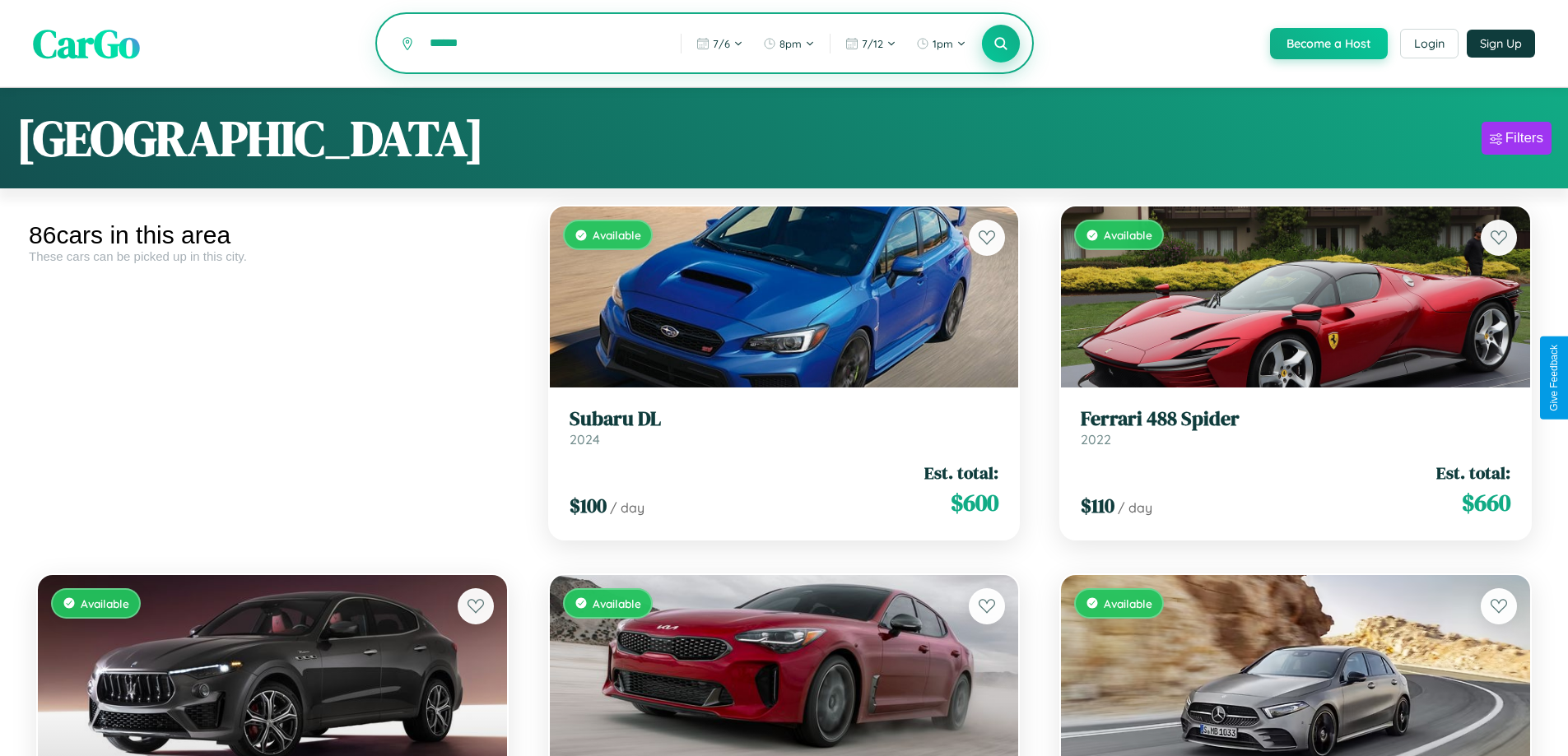
type input "******"
click at [1000, 45] on icon at bounding box center [1001, 44] width 16 height 16
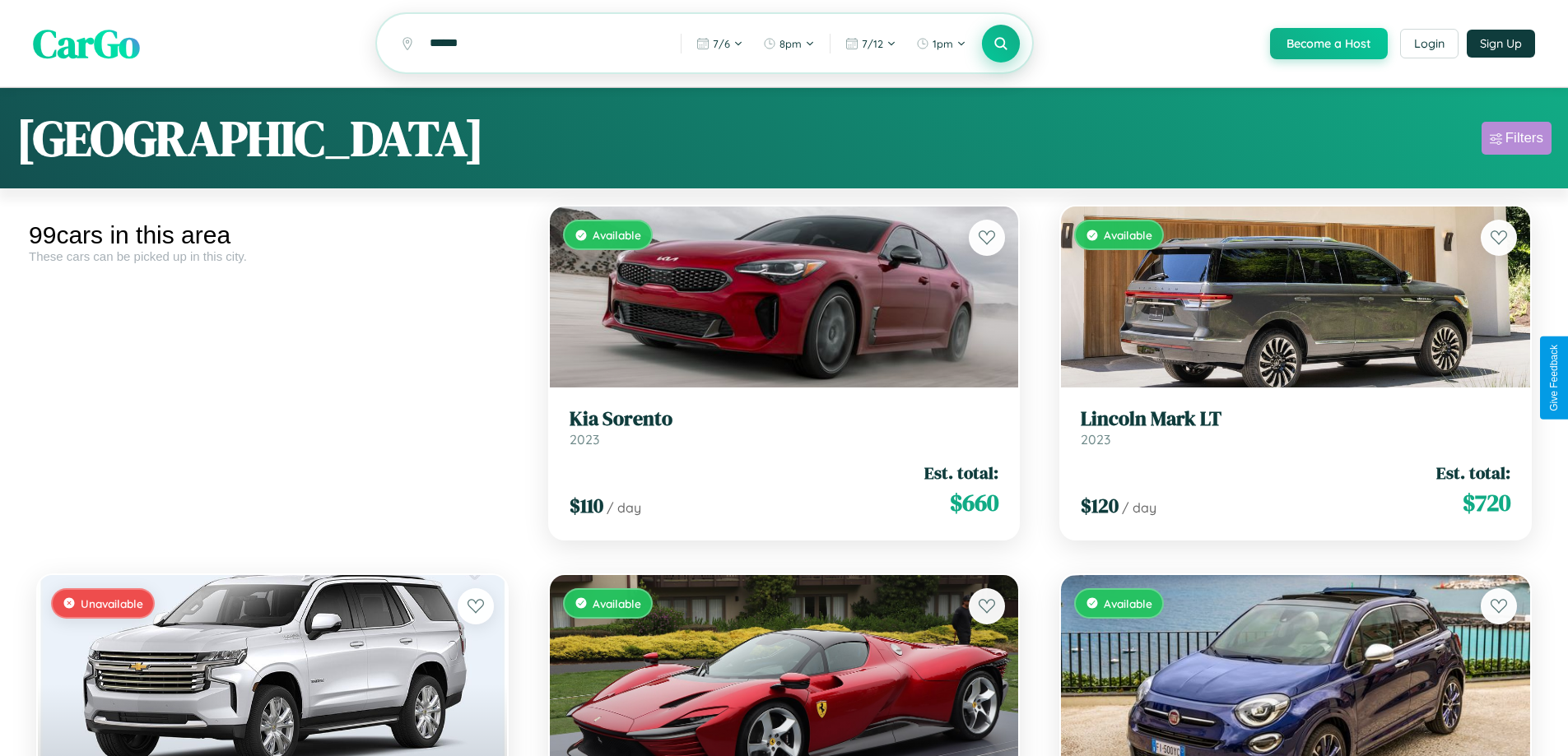
click at [1516, 141] on div "Filters" at bounding box center [1524, 138] width 38 height 16
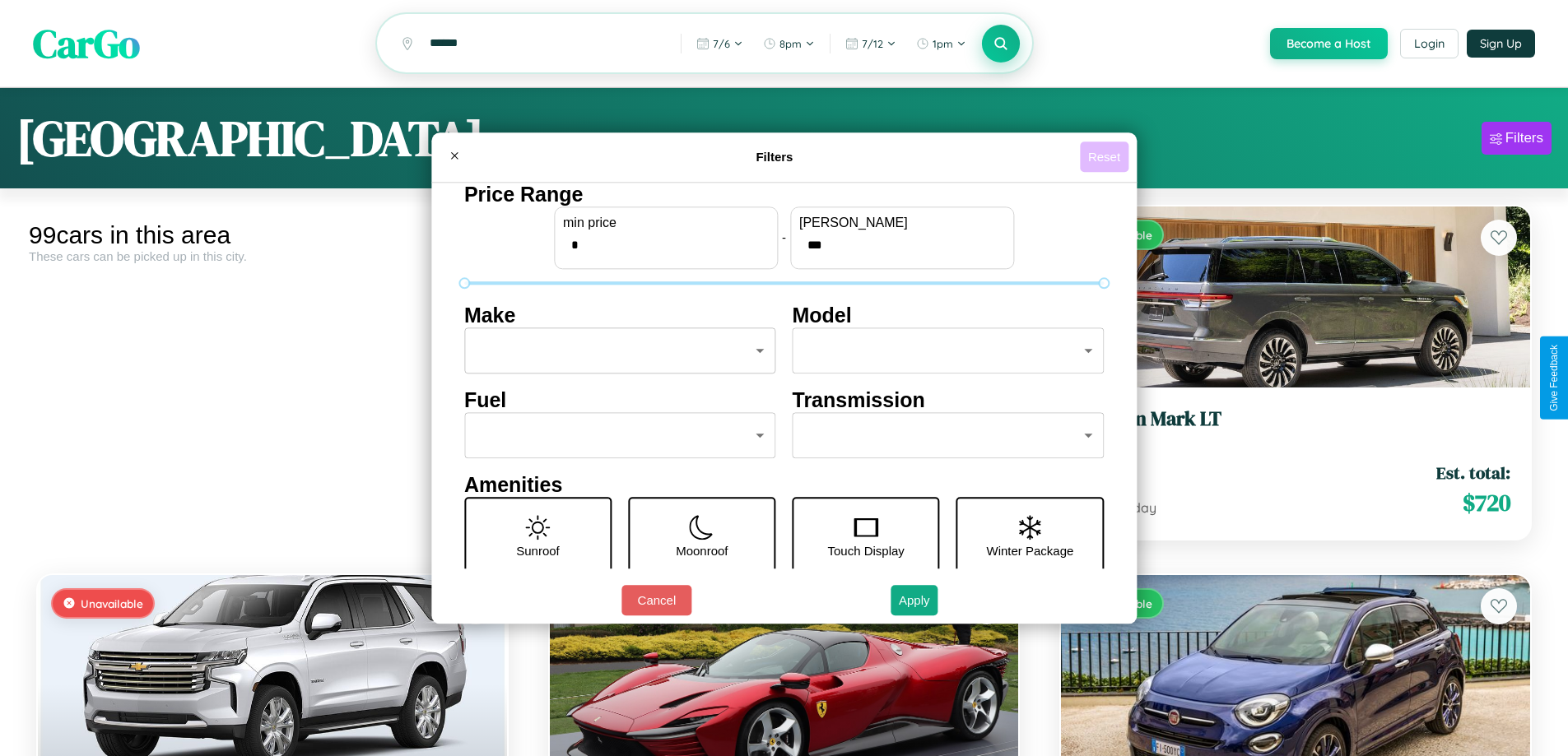
click at [1106, 156] on button "Reset" at bounding box center [1104, 157] width 48 height 30
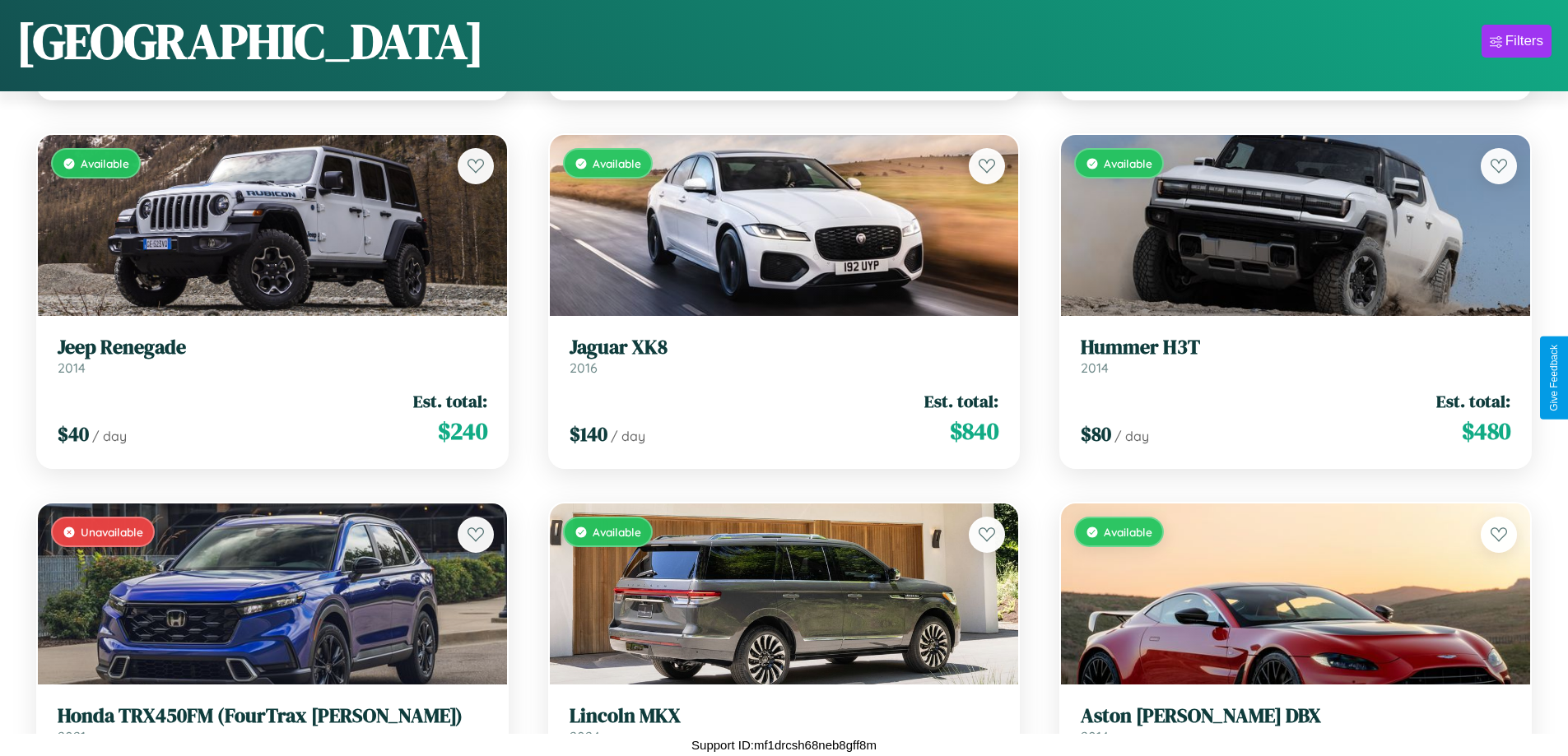
scroll to position [3178, 0]
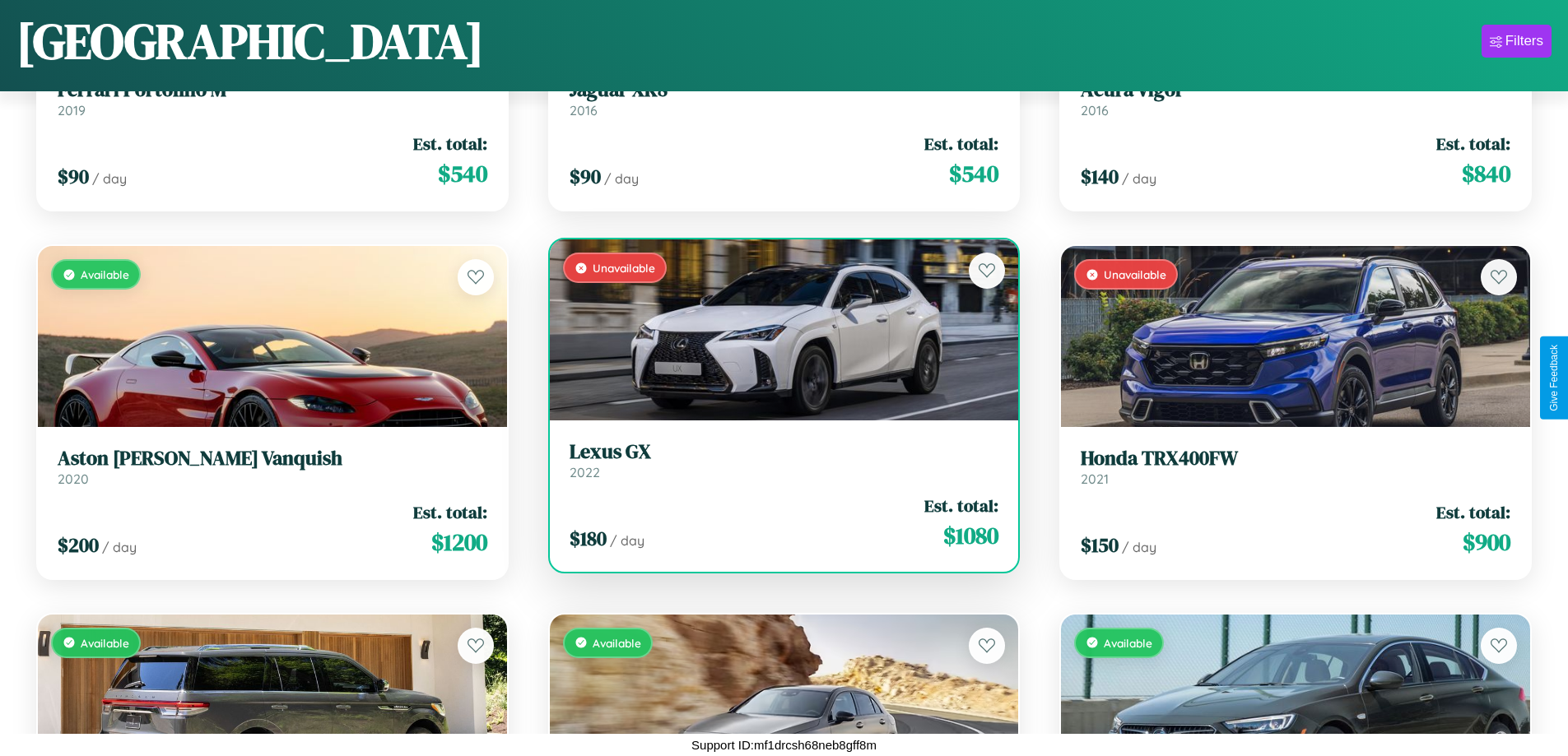
click at [777, 331] on div "Unavailable" at bounding box center [784, 329] width 469 height 181
click at [777, 330] on div "Unavailable" at bounding box center [784, 329] width 469 height 181
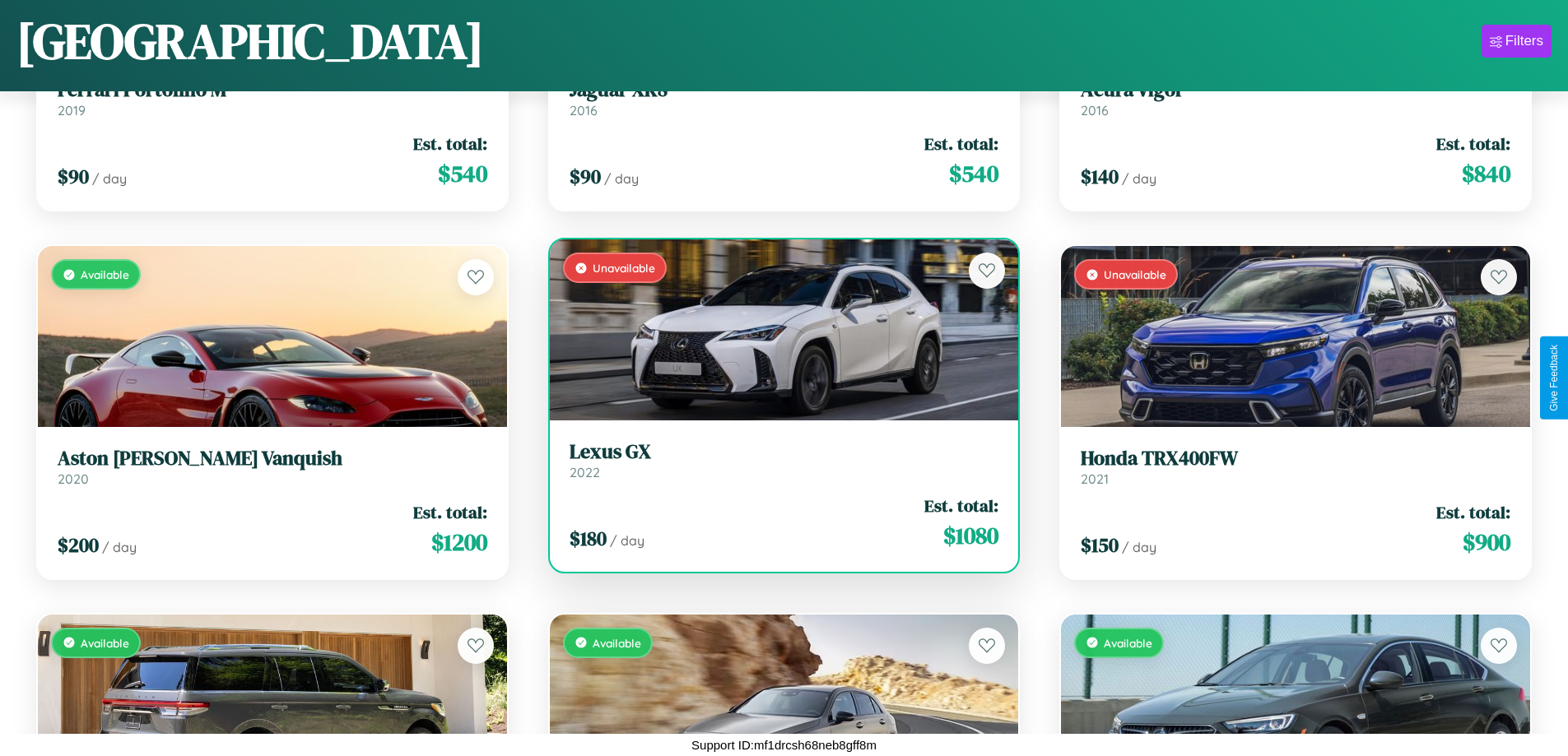
click at [777, 330] on div "Unavailable" at bounding box center [784, 329] width 469 height 181
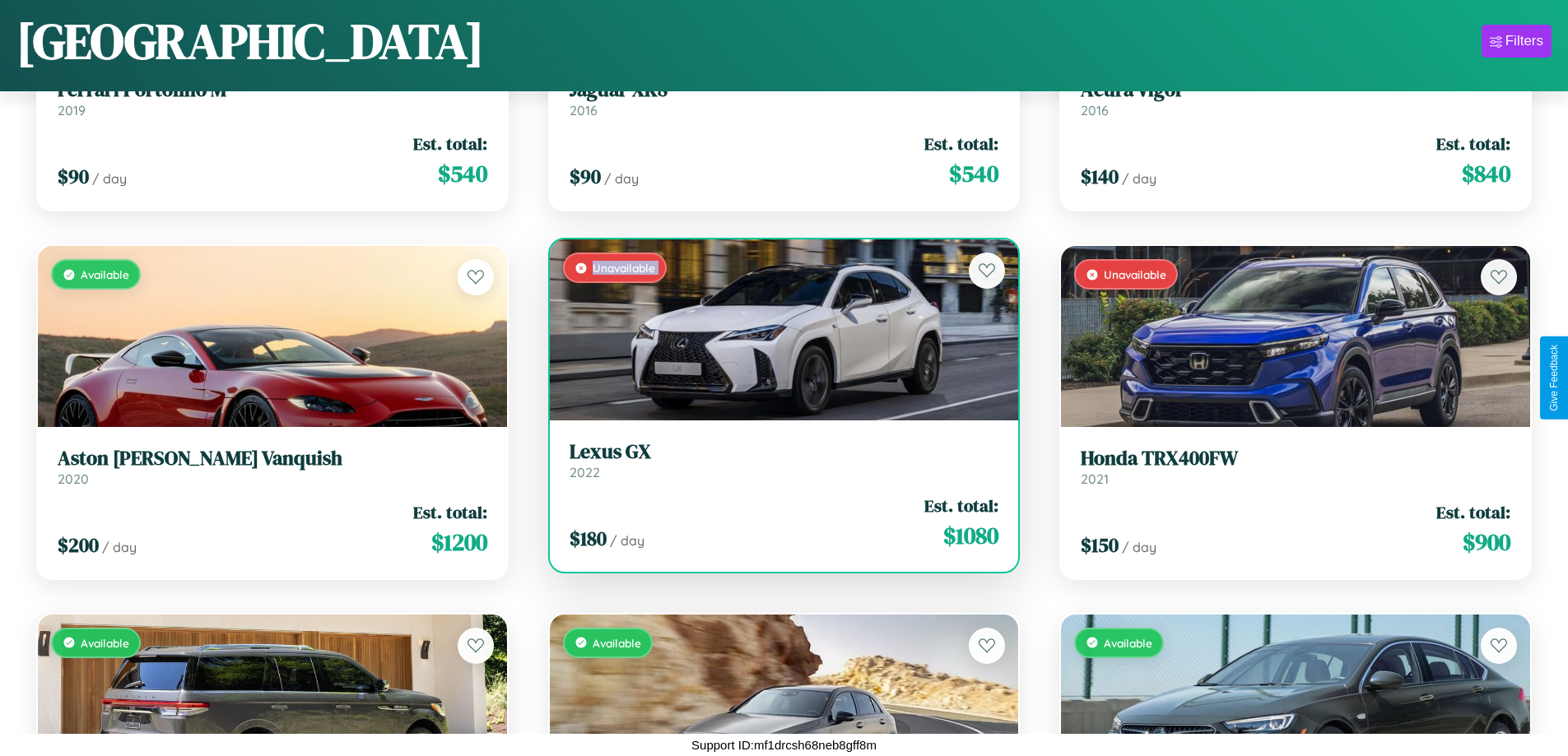
click at [777, 330] on div "Unavailable" at bounding box center [784, 329] width 469 height 181
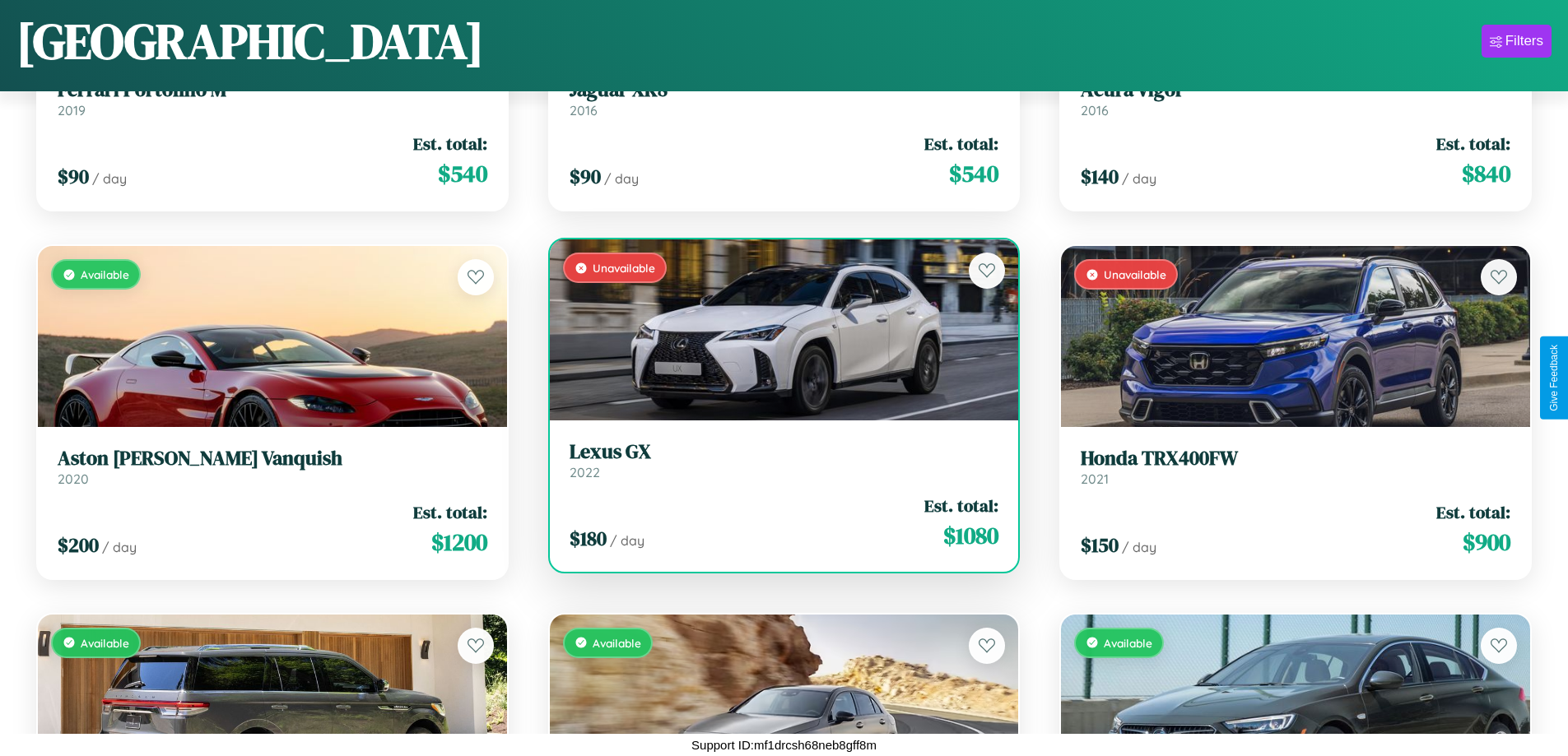
click at [777, 330] on div "Unavailable" at bounding box center [784, 329] width 469 height 181
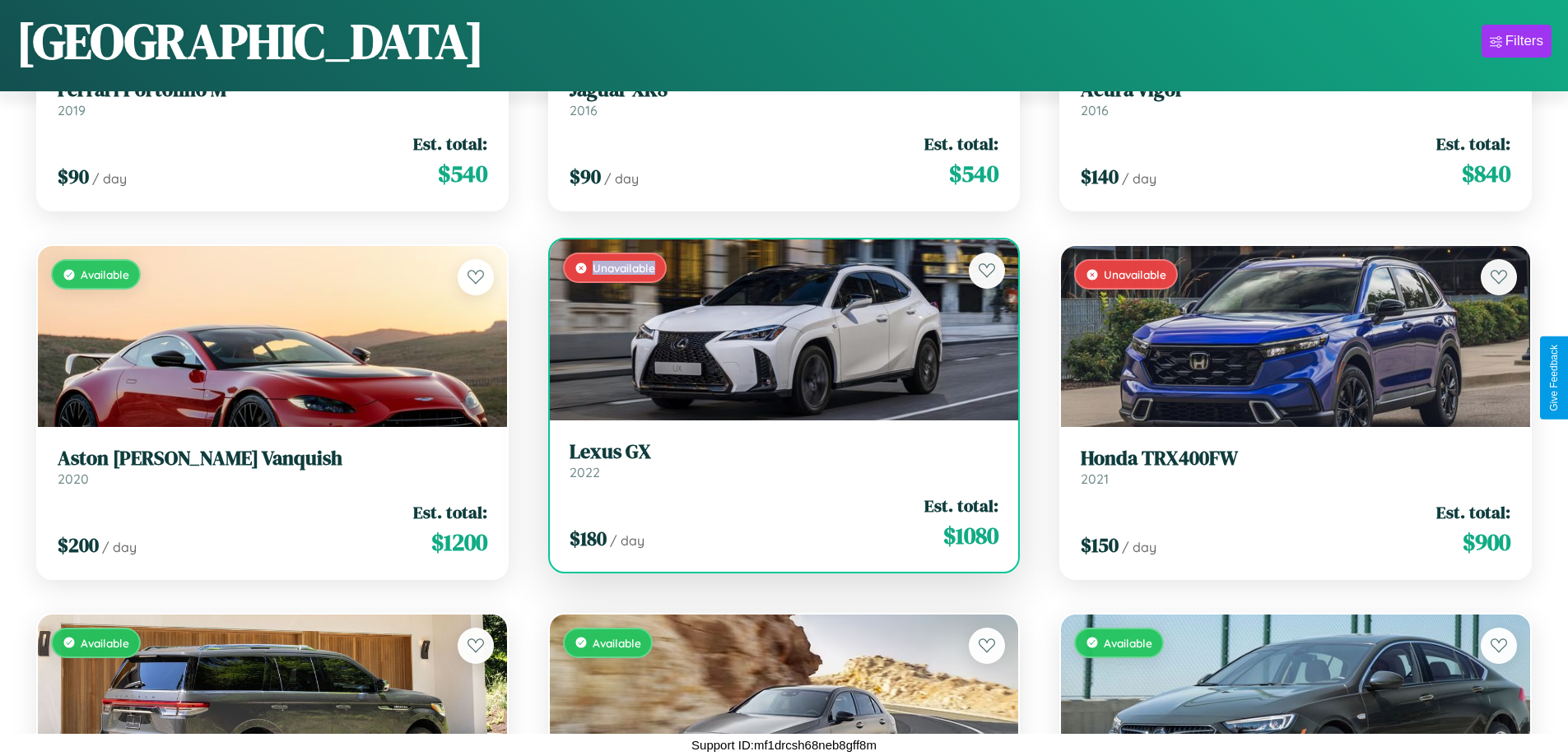
click at [777, 330] on div "Unavailable" at bounding box center [784, 329] width 469 height 181
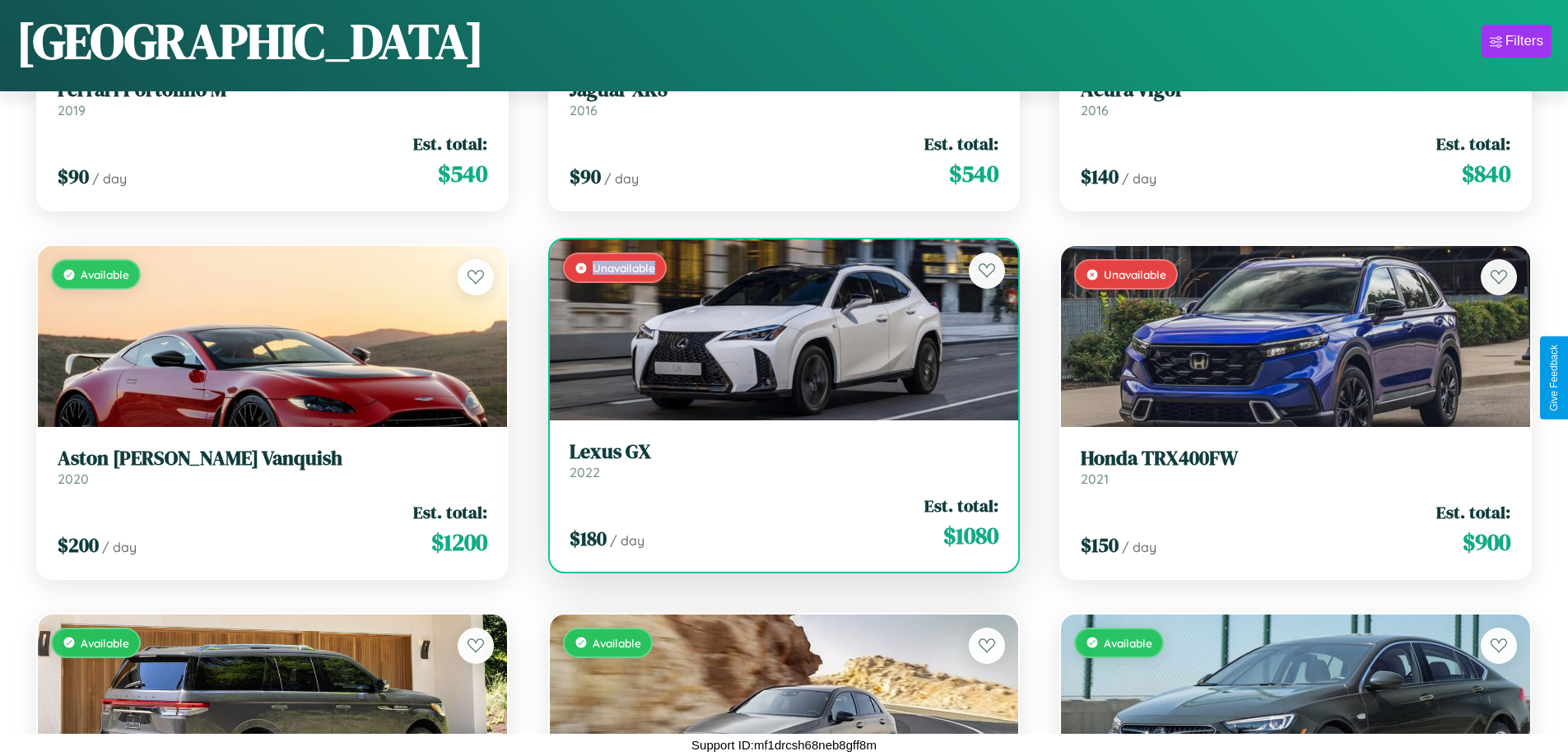
click at [777, 460] on h3 "Lexus GX" at bounding box center [784, 452] width 430 height 24
